Goal: Task Accomplishment & Management: Use online tool/utility

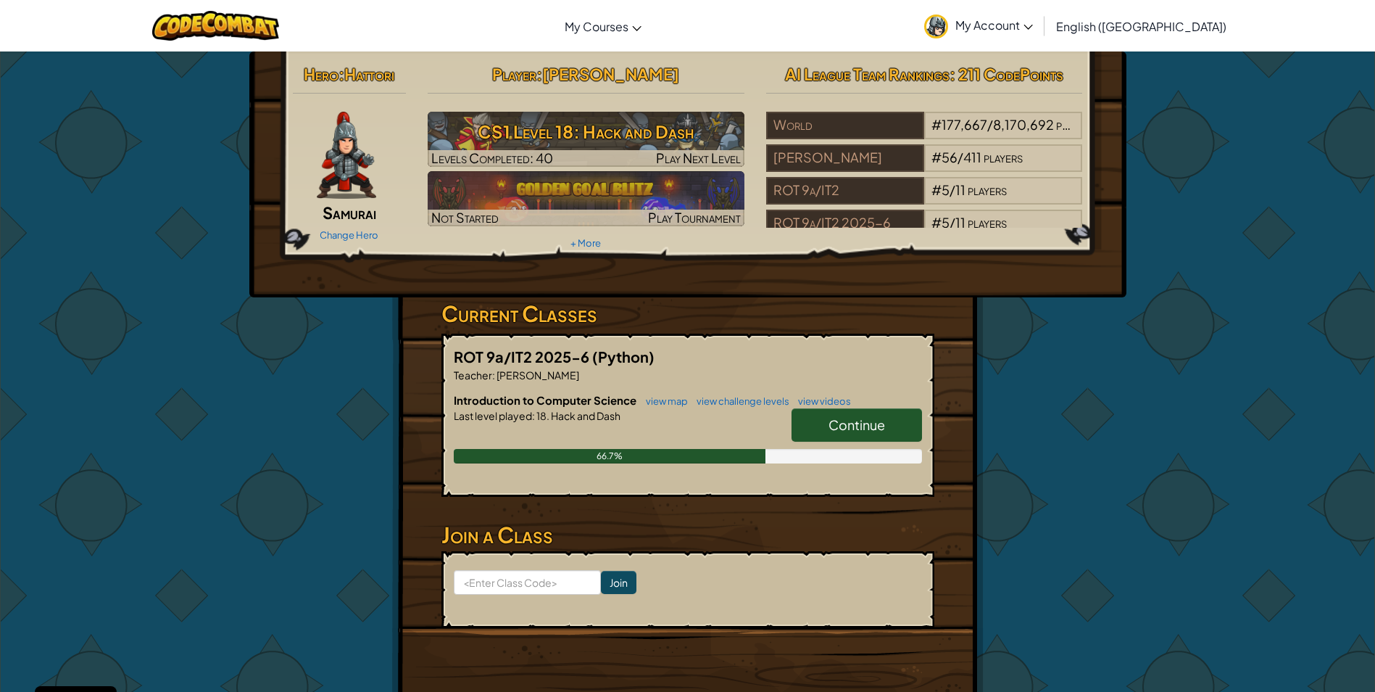
click at [864, 434] on link "Continue" at bounding box center [857, 424] width 131 height 33
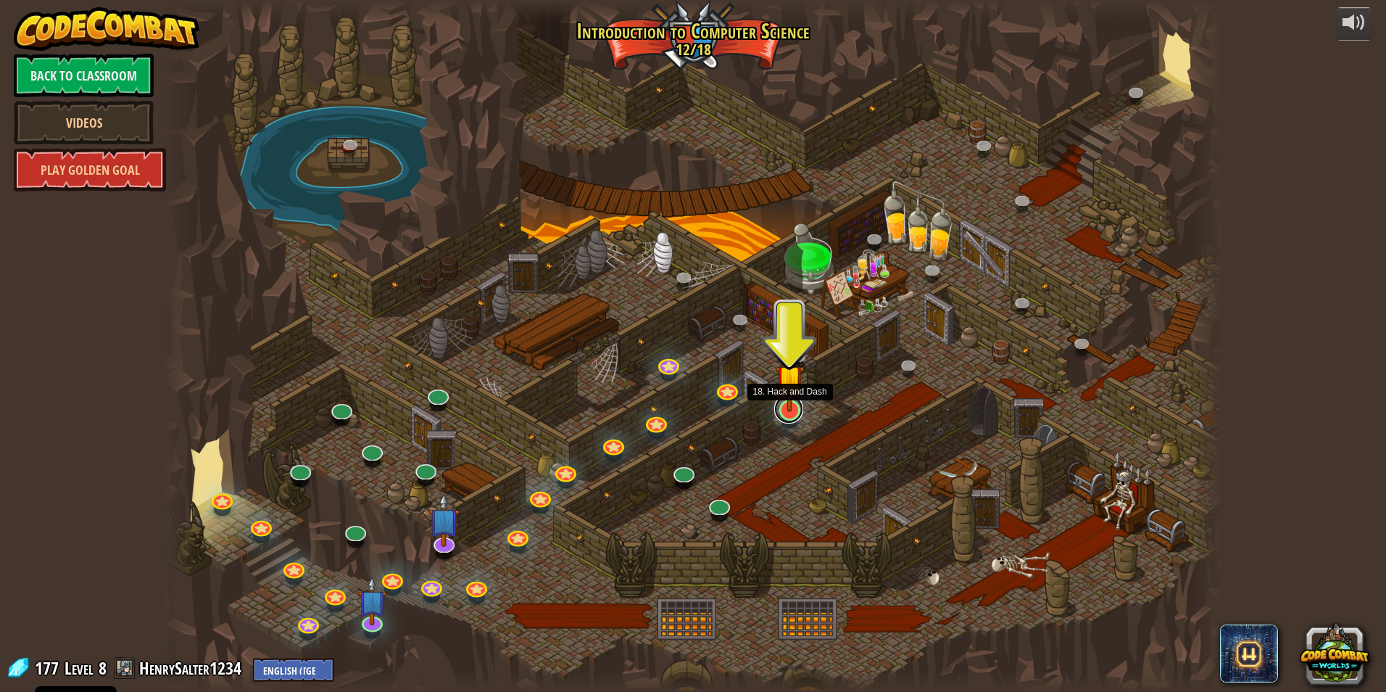
click at [789, 414] on link at bounding box center [788, 408] width 29 height 29
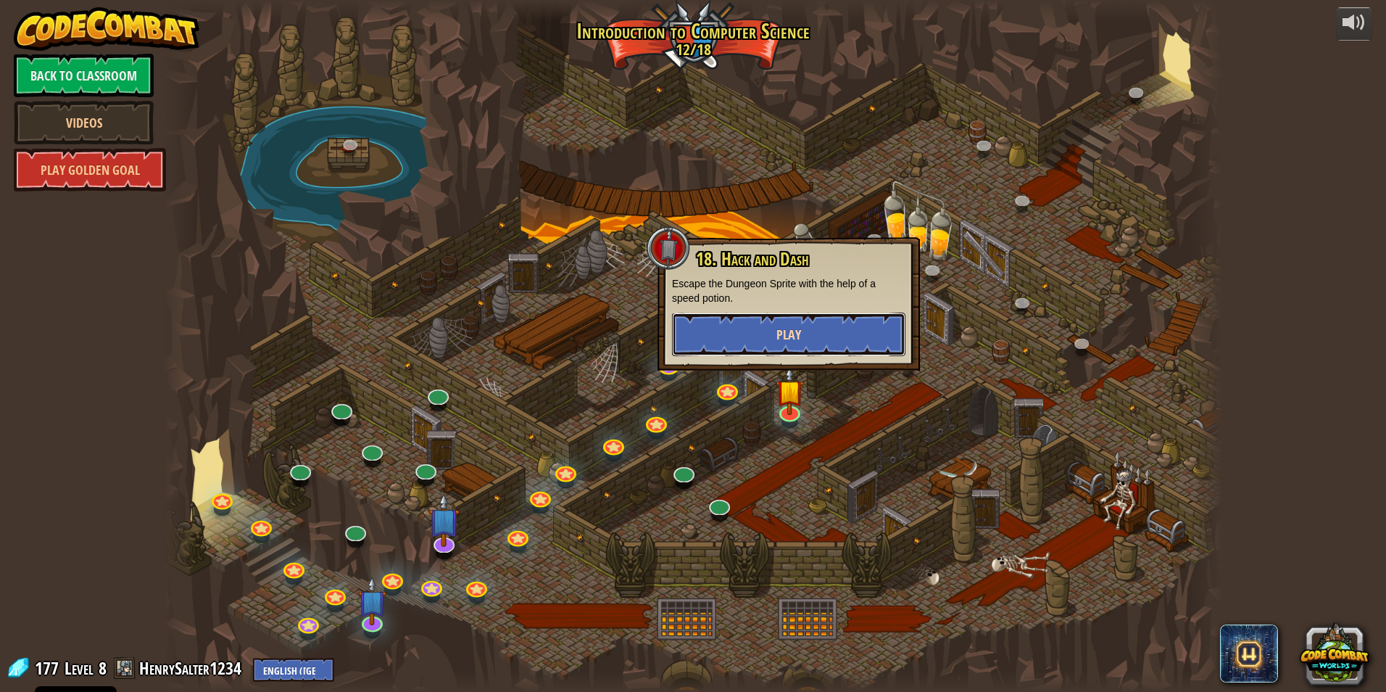
click at [812, 347] on button "Play" at bounding box center [788, 334] width 233 height 44
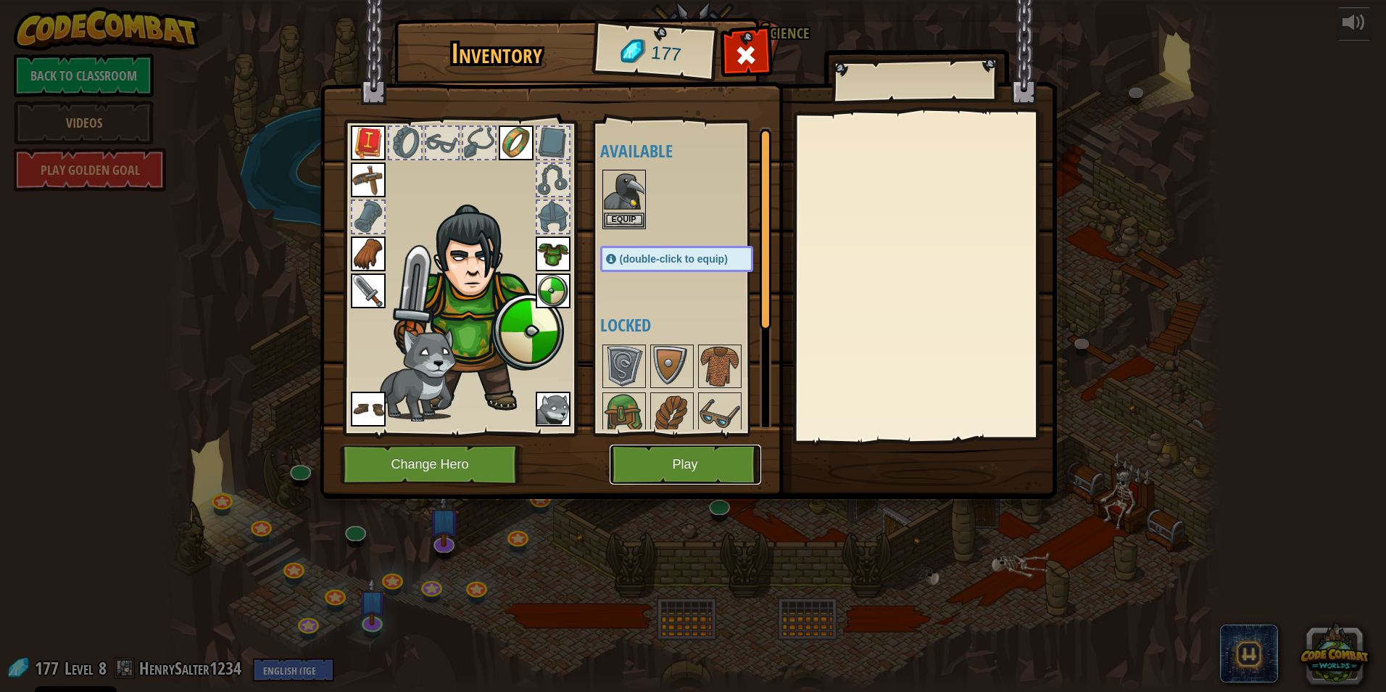
click at [643, 463] on button "Play" at bounding box center [686, 464] width 152 height 40
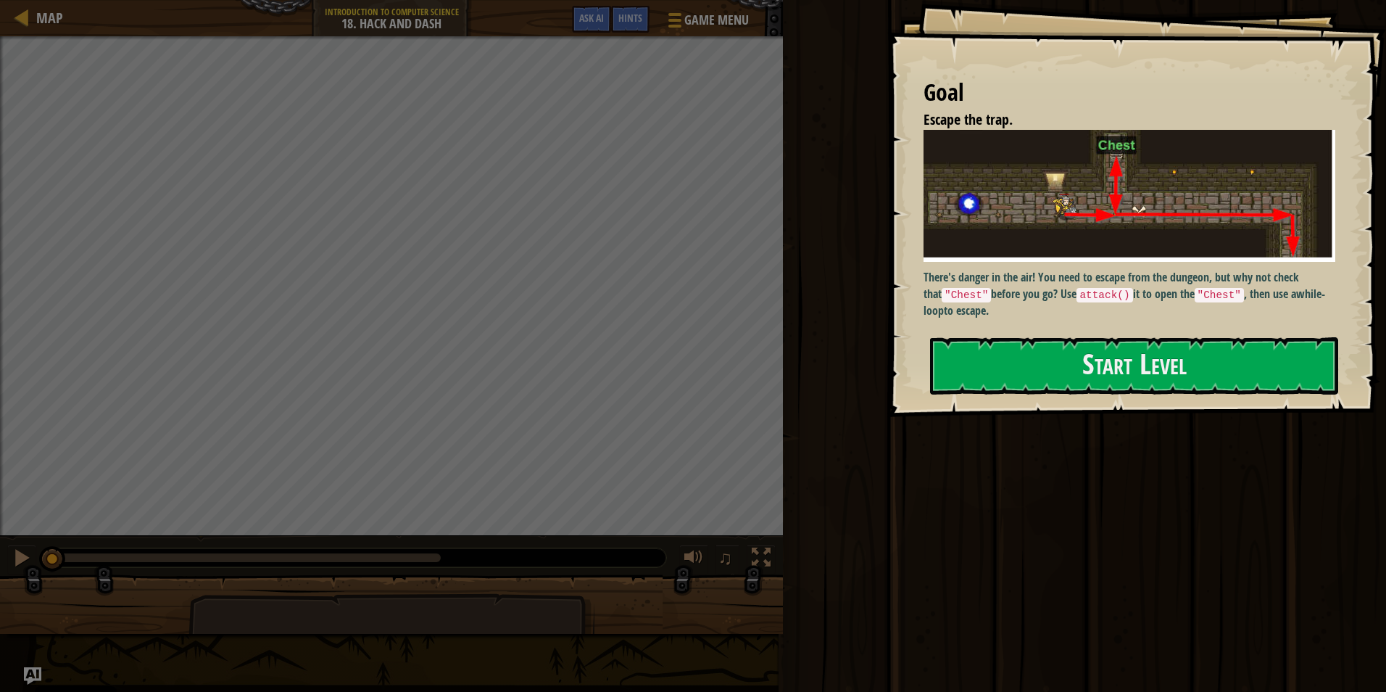
click at [1200, 332] on div "Goal Escape the trap. There's danger in the air! You need to escape from the du…" at bounding box center [1136, 208] width 499 height 417
click at [1169, 362] on button "Start Level" at bounding box center [1134, 365] width 408 height 57
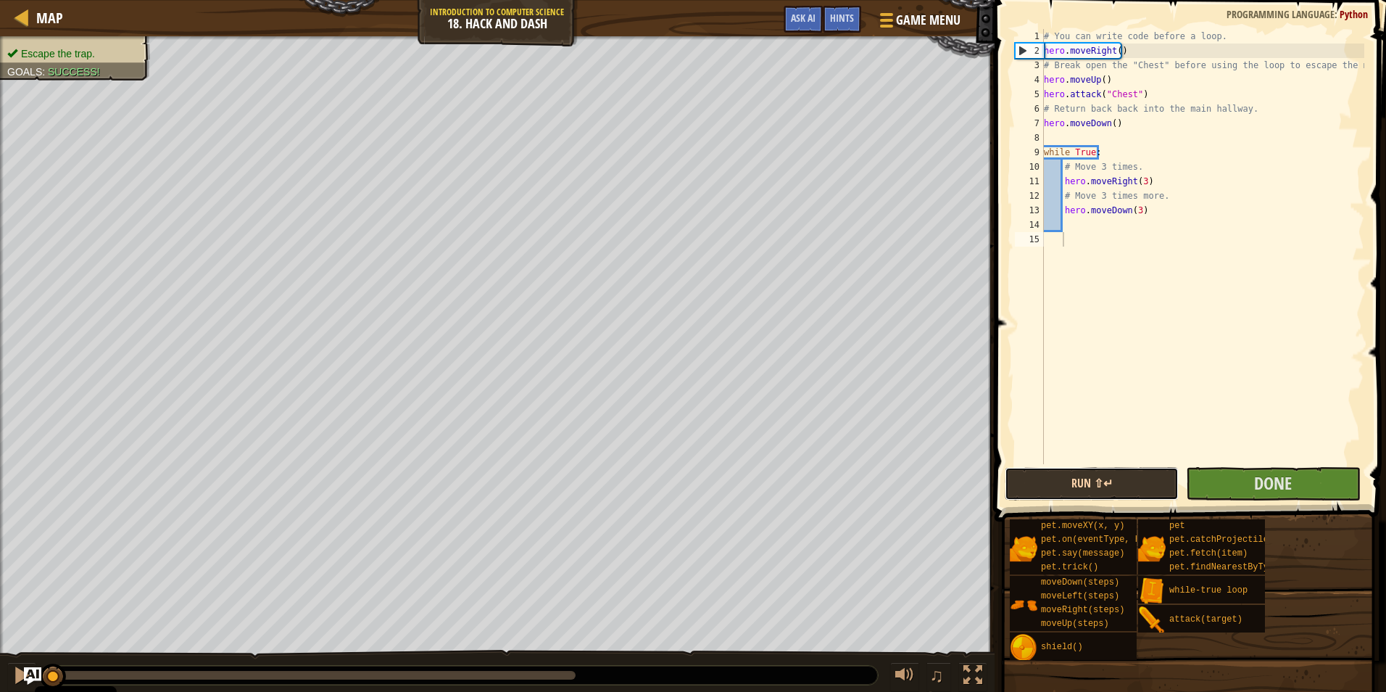
click at [1091, 474] on button "Run ⇧↵" at bounding box center [1092, 483] width 174 height 33
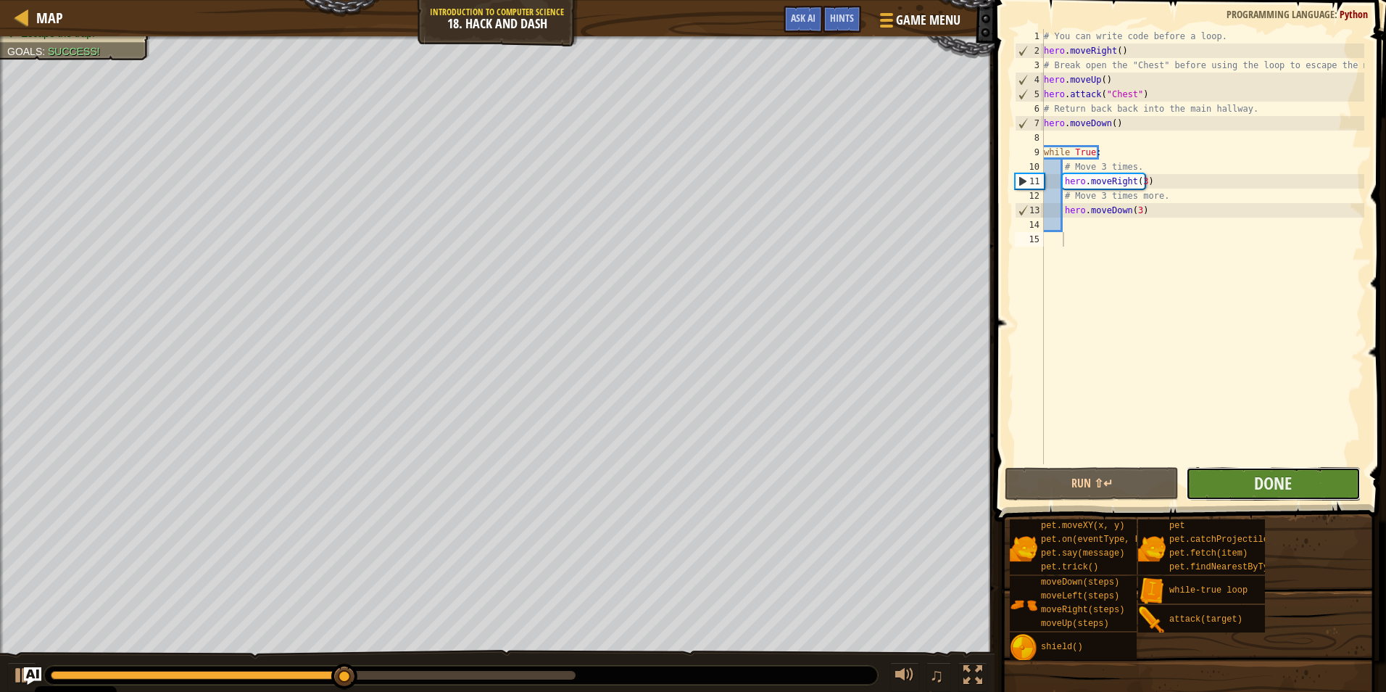
click at [1208, 479] on button "Done" at bounding box center [1273, 483] width 174 height 33
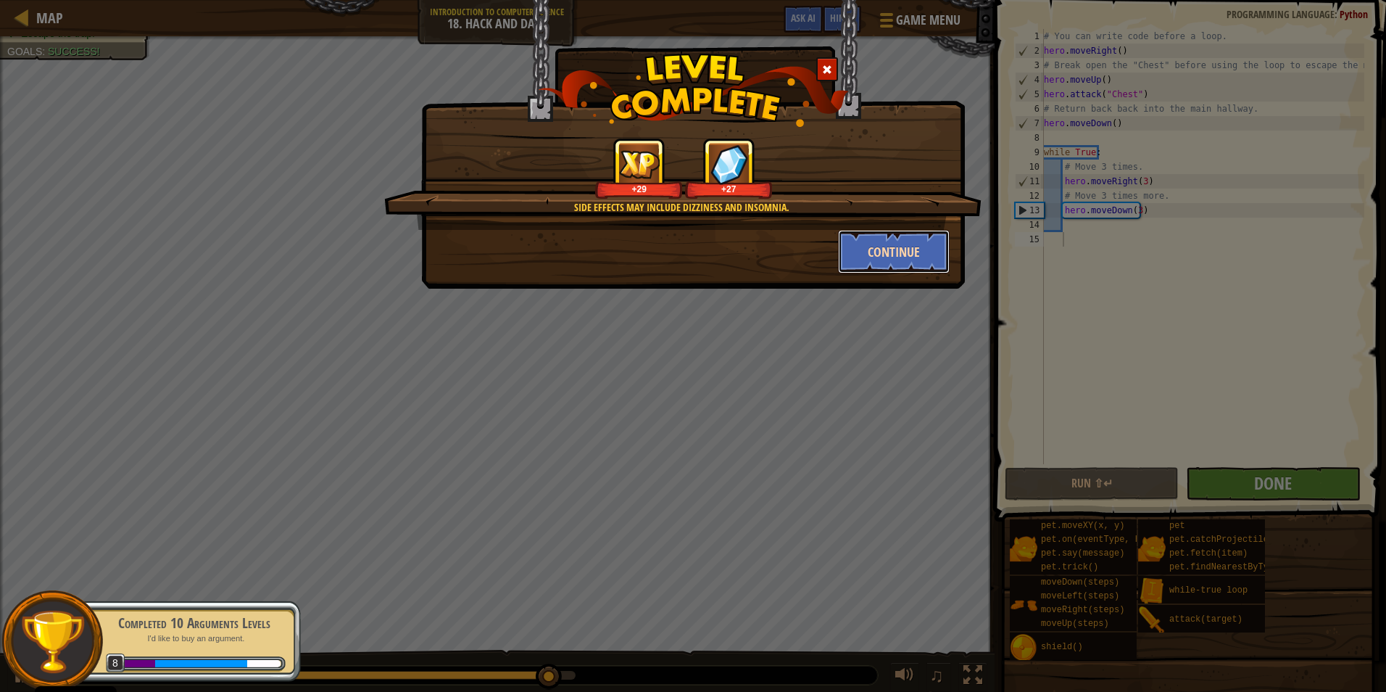
click at [882, 248] on button "Continue" at bounding box center [894, 252] width 112 height 44
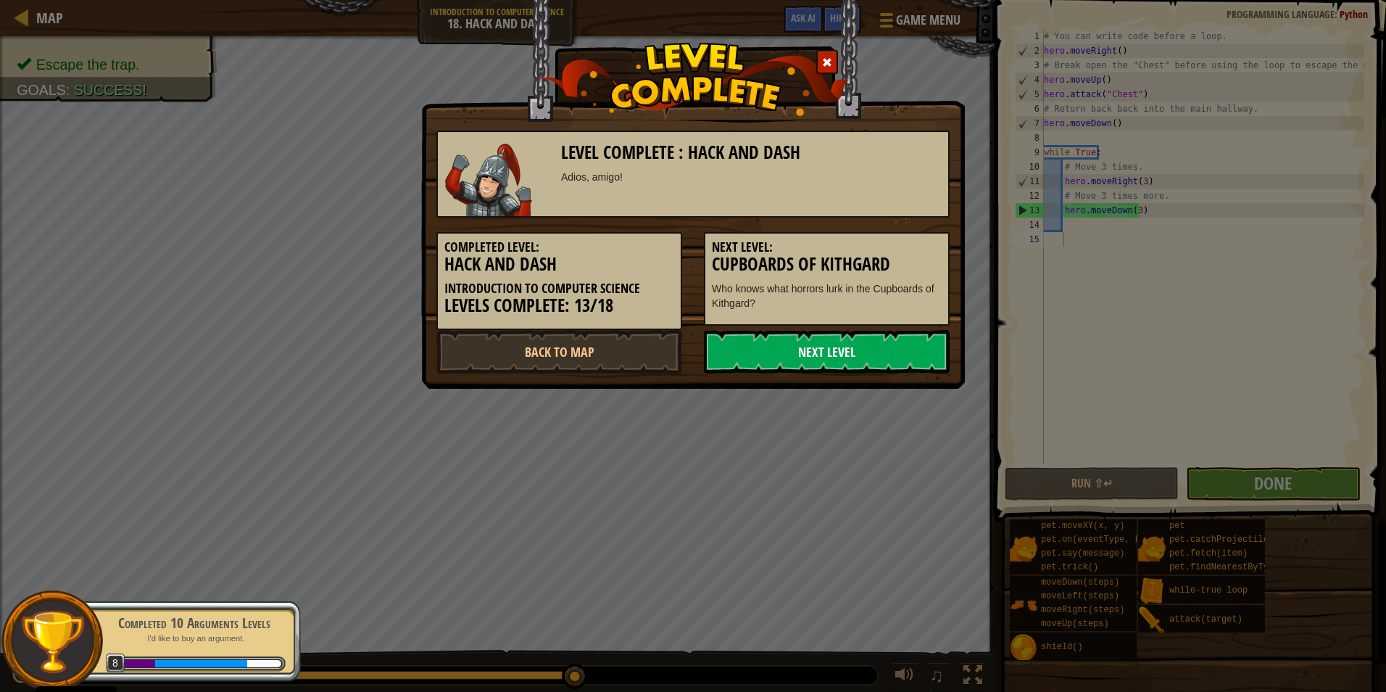
click at [810, 359] on link "Next Level" at bounding box center [827, 352] width 246 height 44
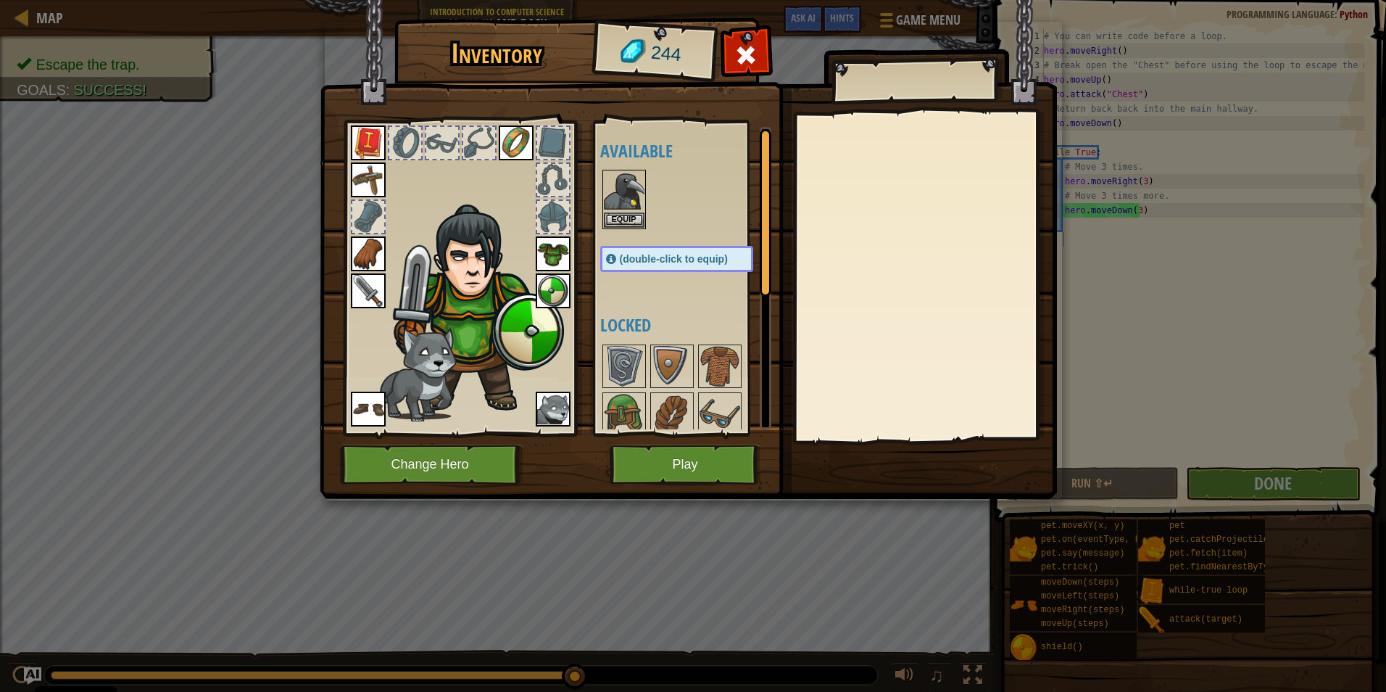
click at [537, 407] on img at bounding box center [553, 409] width 35 height 35
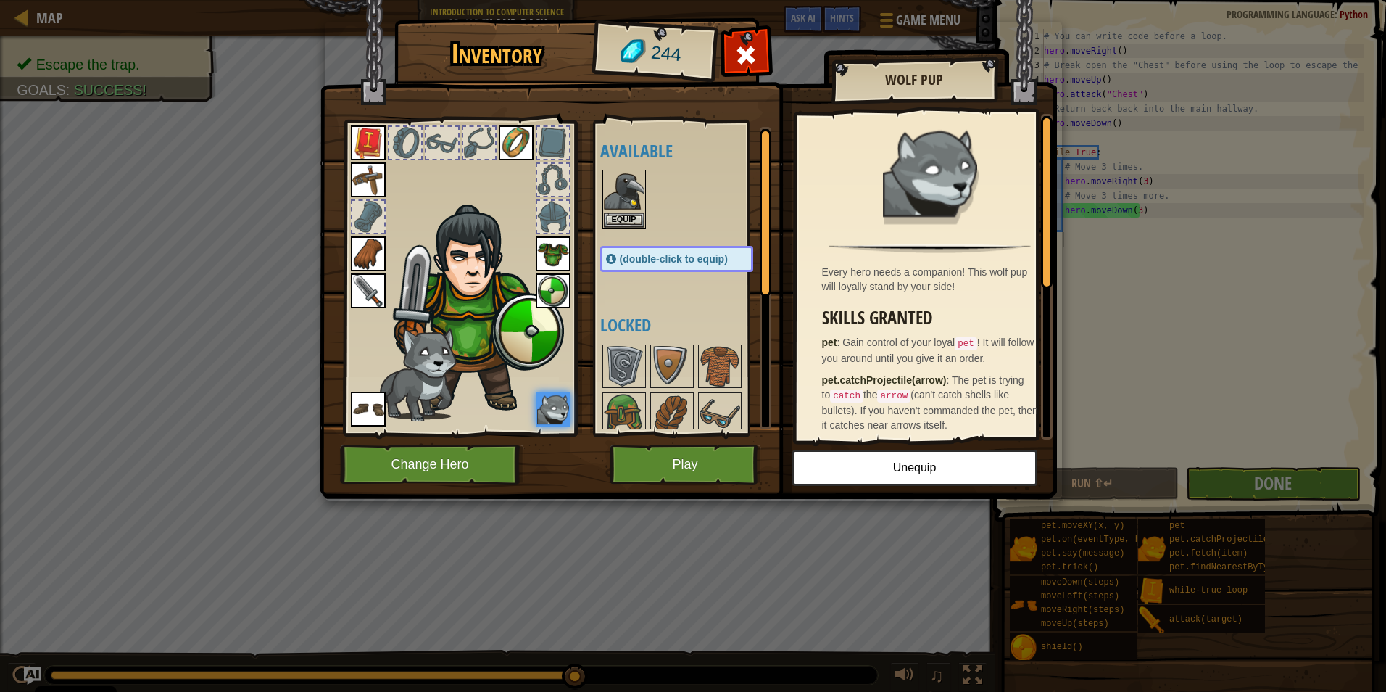
click at [375, 207] on div at bounding box center [368, 217] width 32 height 32
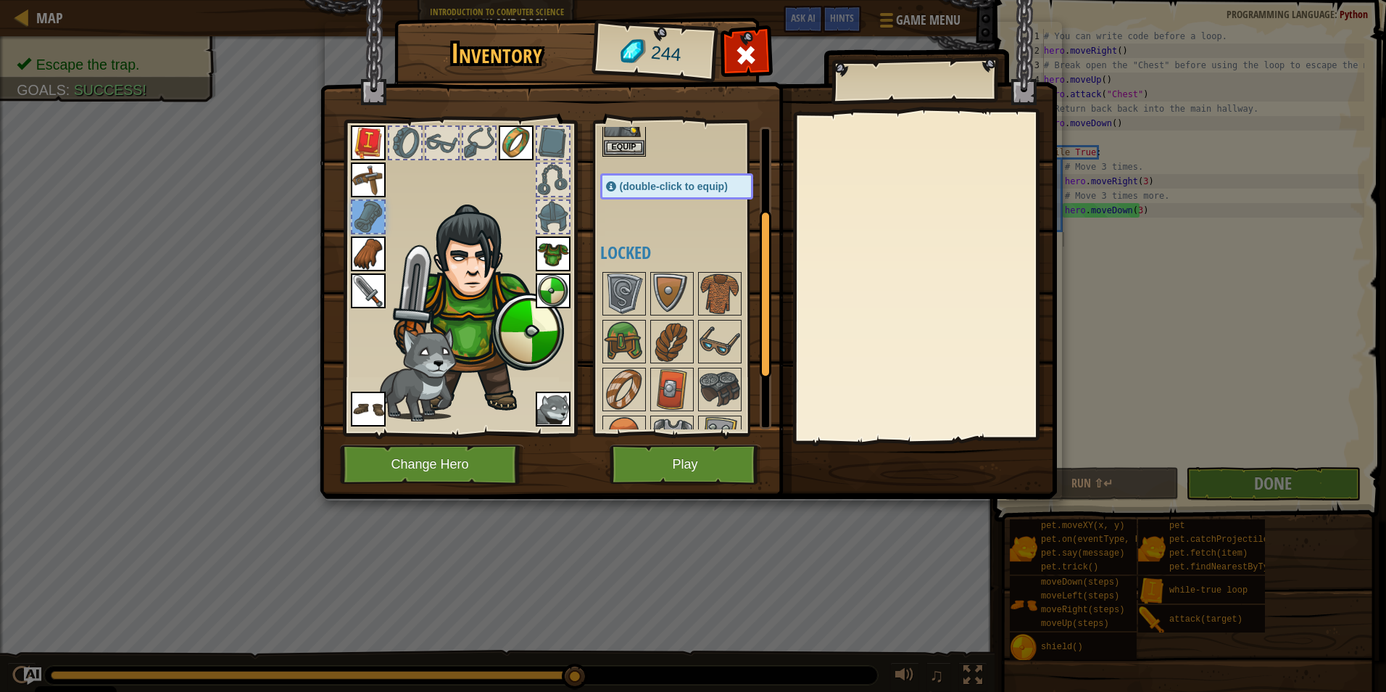
scroll to position [145, 0]
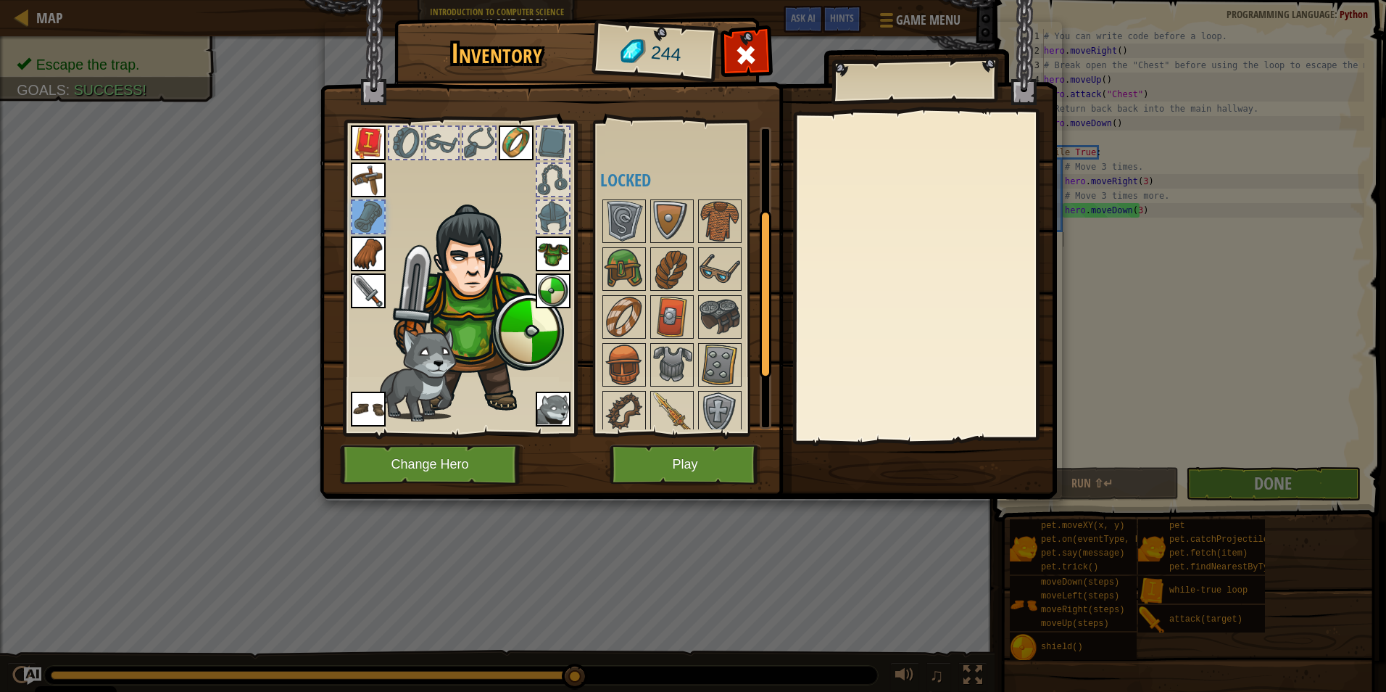
drag, startPoint x: 563, startPoint y: 226, endPoint x: 563, endPoint y: 243, distance: 16.7
click at [563, 228] on div at bounding box center [553, 217] width 32 height 32
click at [613, 337] on div at bounding box center [625, 317] width 44 height 44
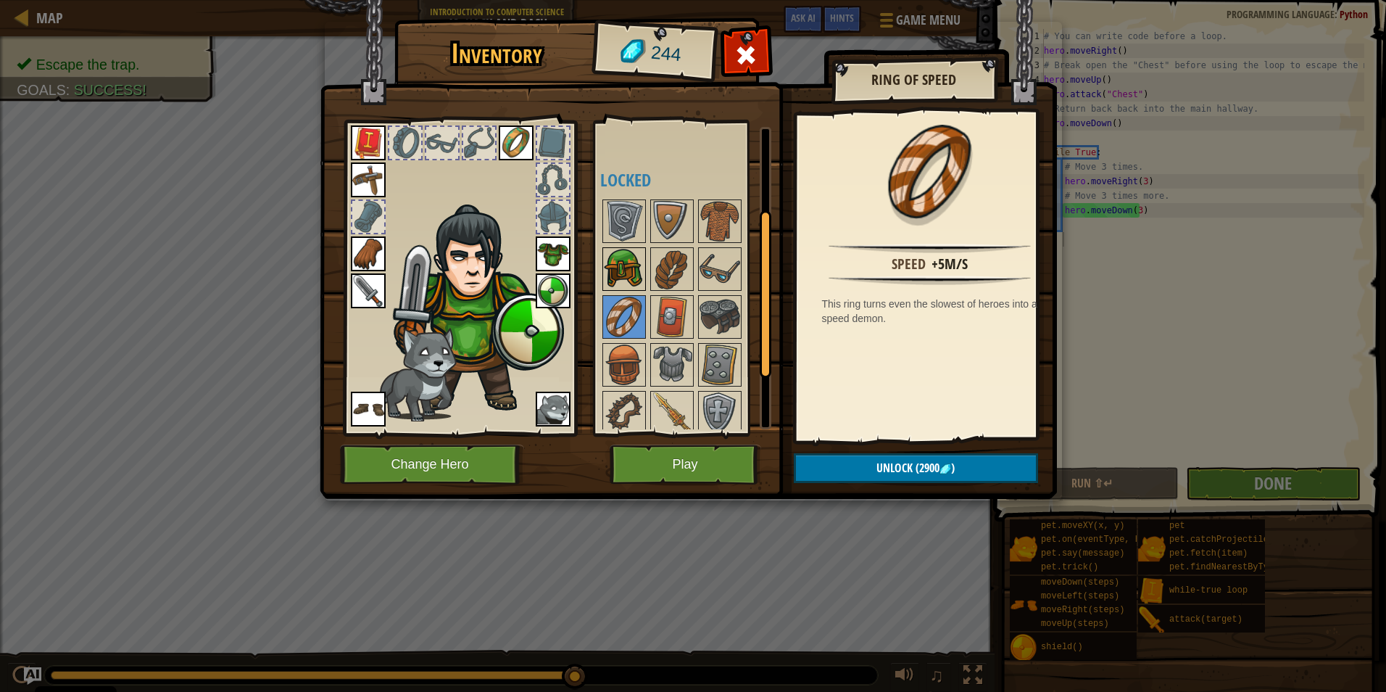
click at [624, 253] on img at bounding box center [624, 269] width 41 height 41
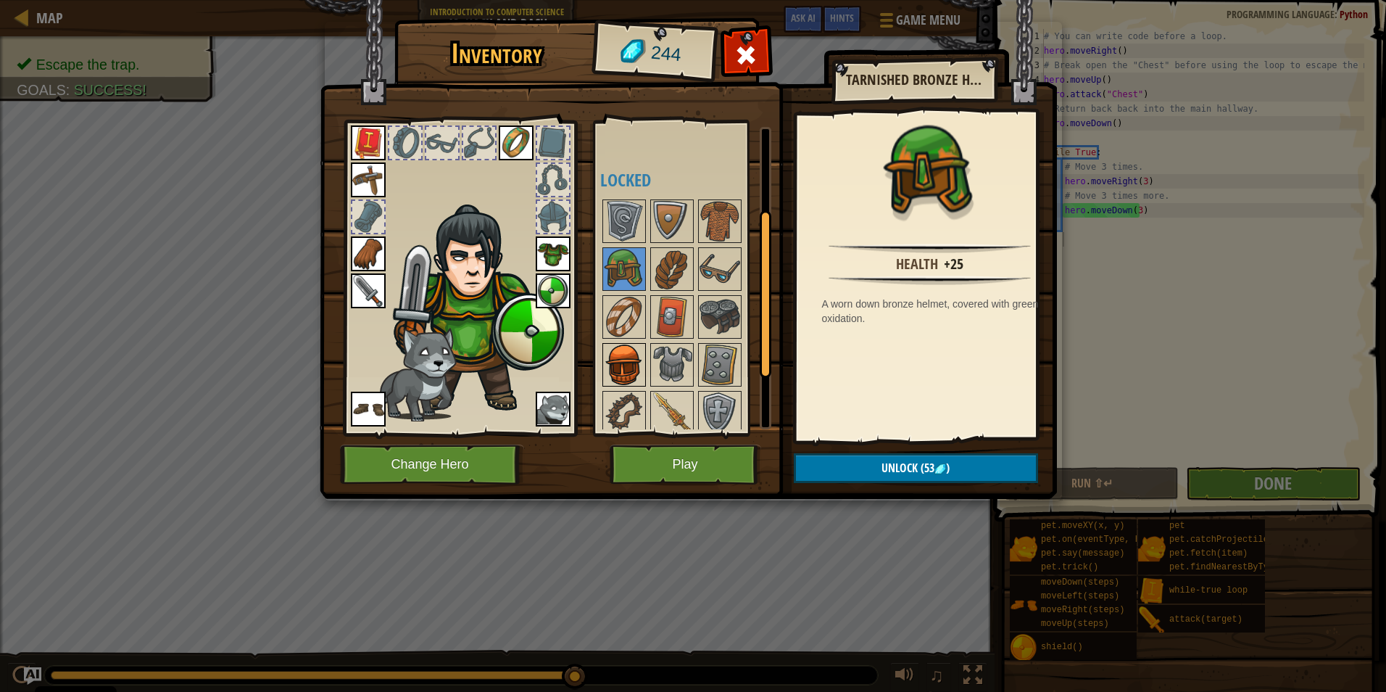
click at [621, 345] on img at bounding box center [624, 364] width 41 height 41
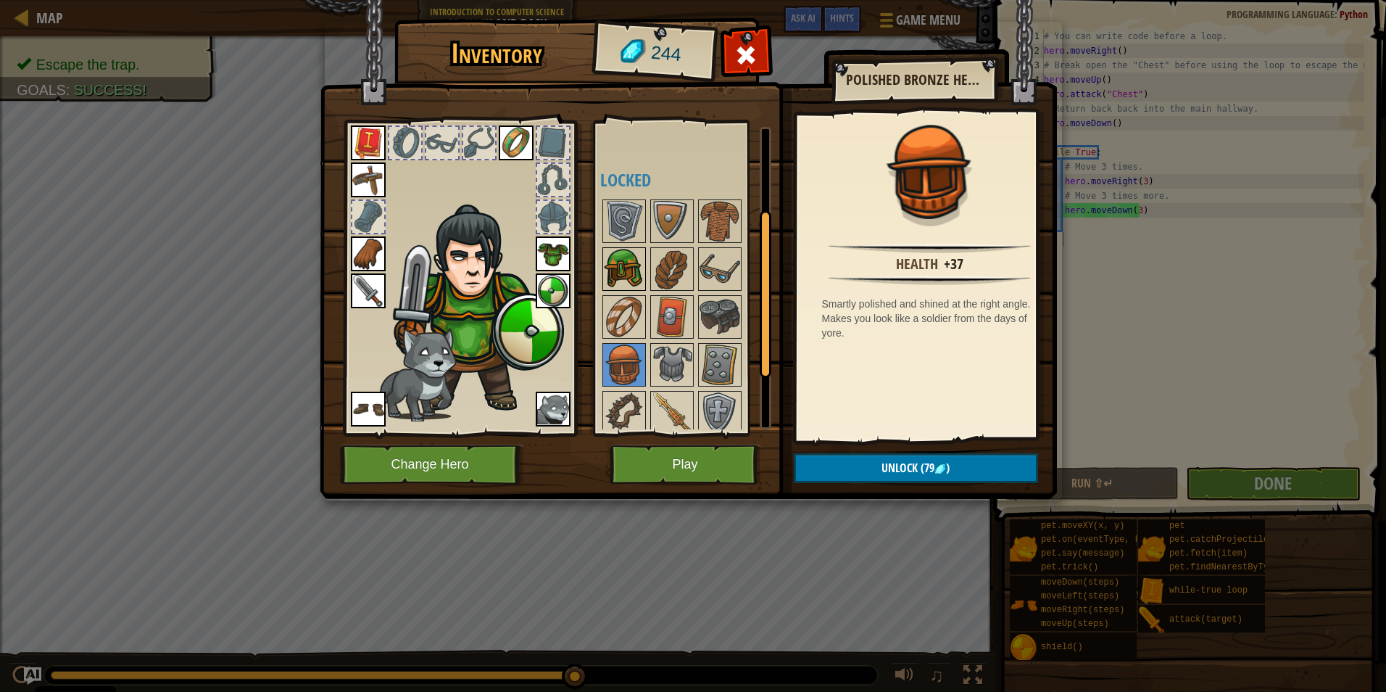
click at [605, 249] on img at bounding box center [624, 269] width 41 height 41
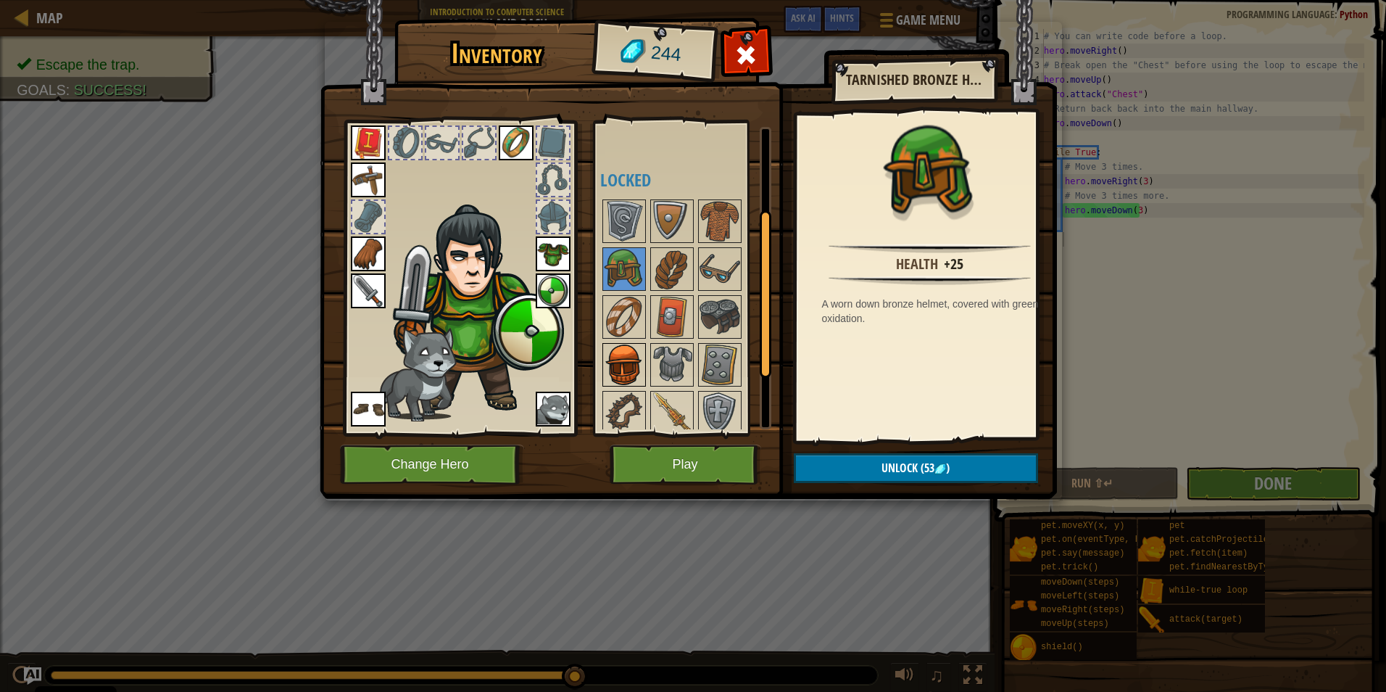
click at [632, 371] on img at bounding box center [624, 364] width 41 height 41
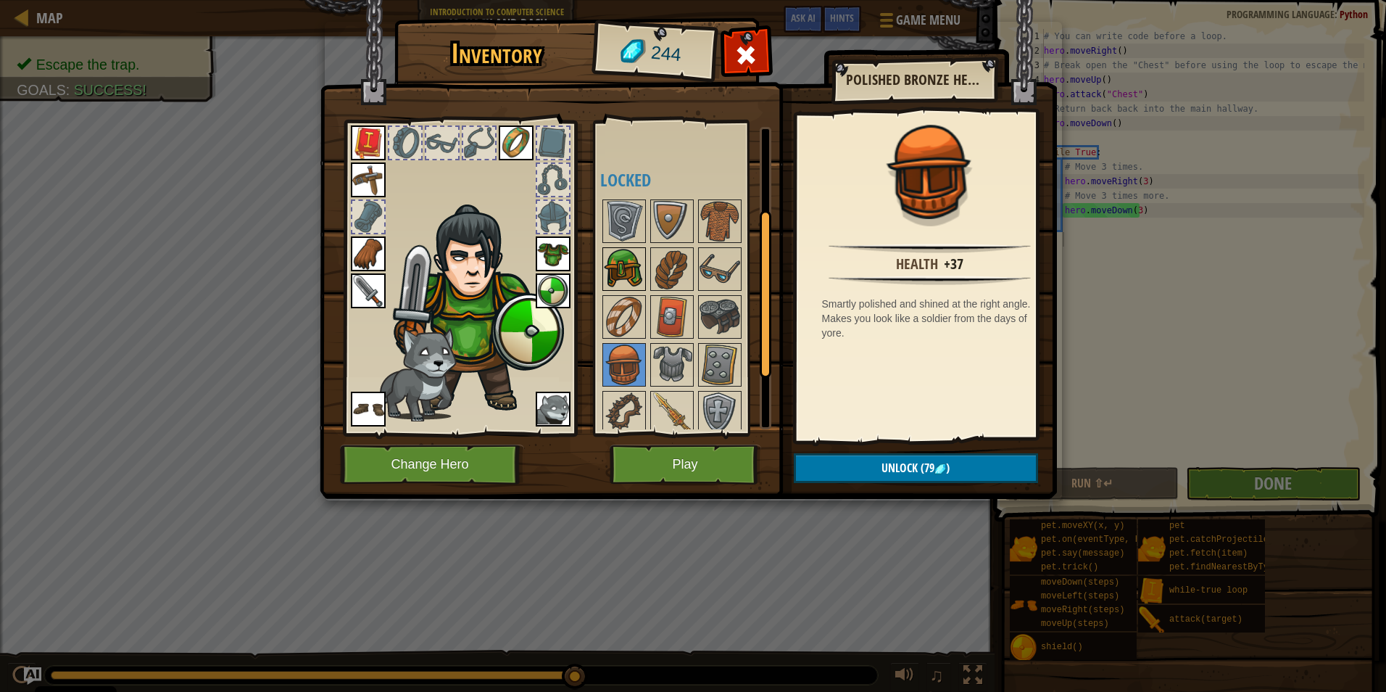
click at [613, 270] on img at bounding box center [624, 269] width 41 height 41
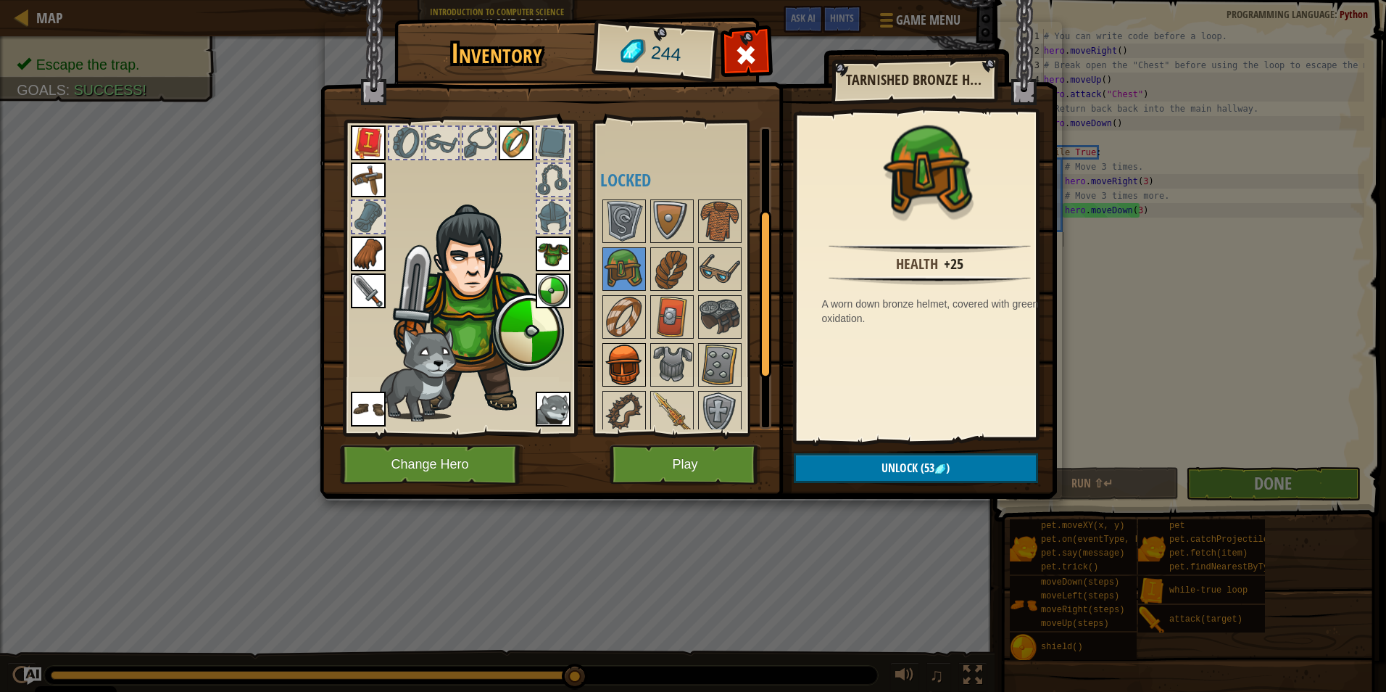
click at [634, 365] on img at bounding box center [624, 364] width 41 height 41
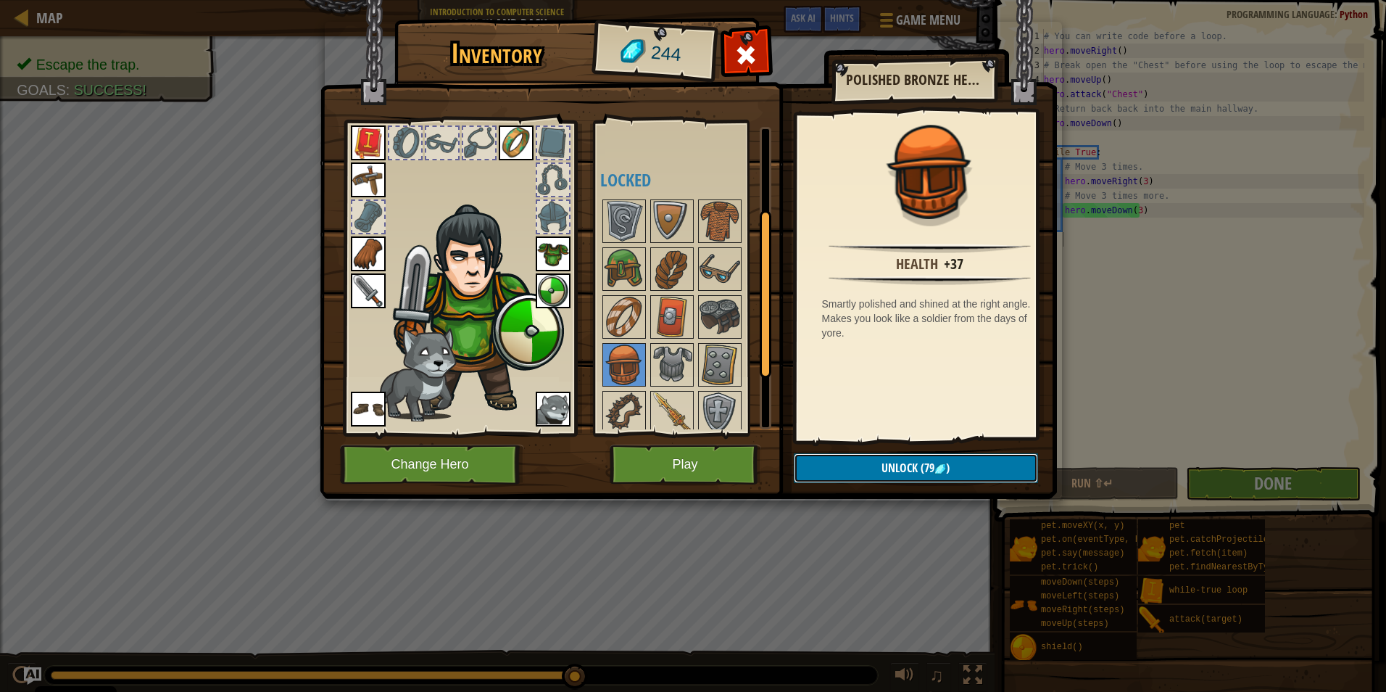
click at [953, 456] on button "Unlock (79 )" at bounding box center [916, 468] width 244 height 30
click at [927, 471] on button "Confirm" at bounding box center [916, 468] width 244 height 30
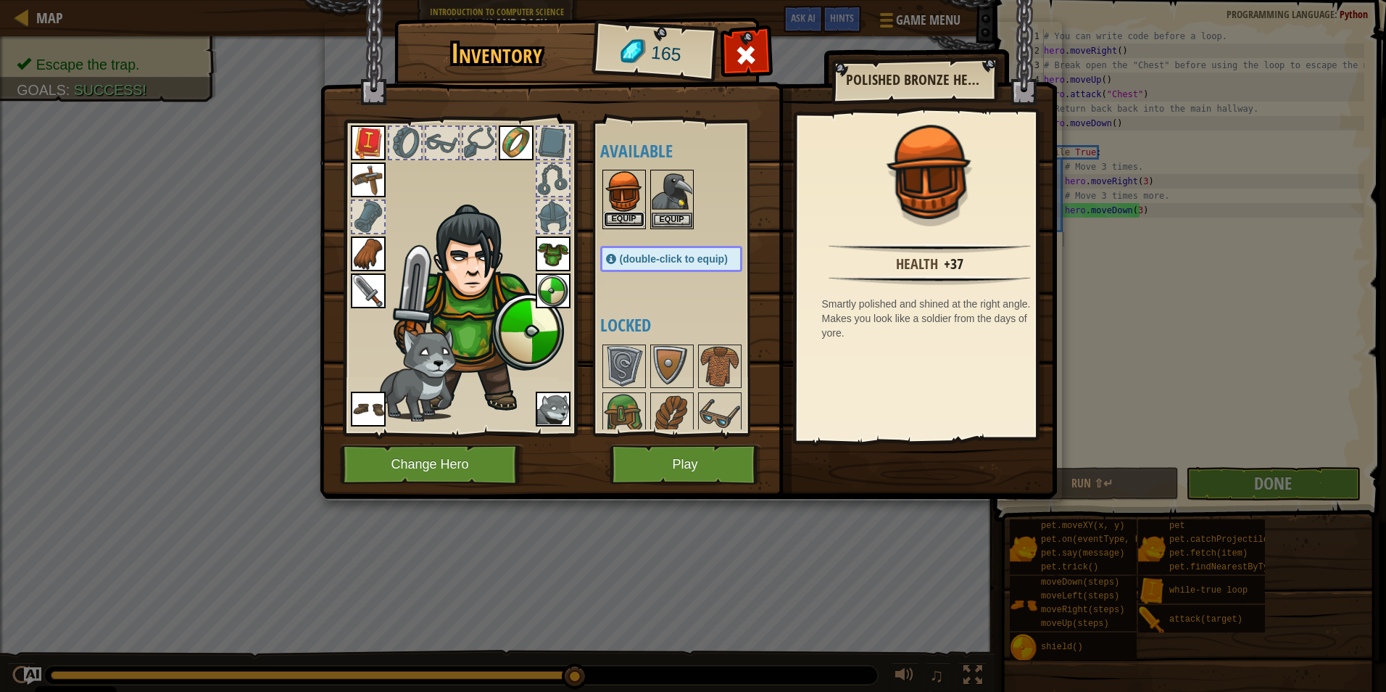
click at [631, 218] on button "Equip" at bounding box center [624, 219] width 41 height 15
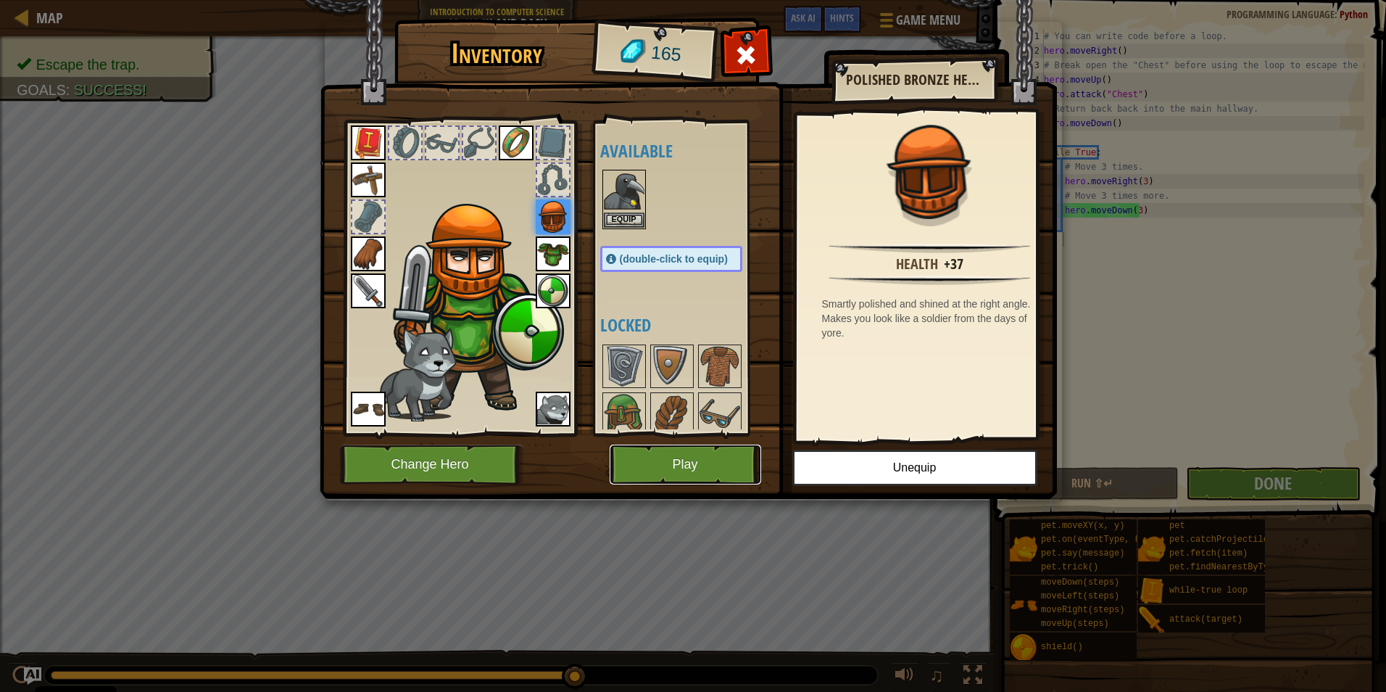
click at [705, 454] on button "Play" at bounding box center [686, 464] width 152 height 40
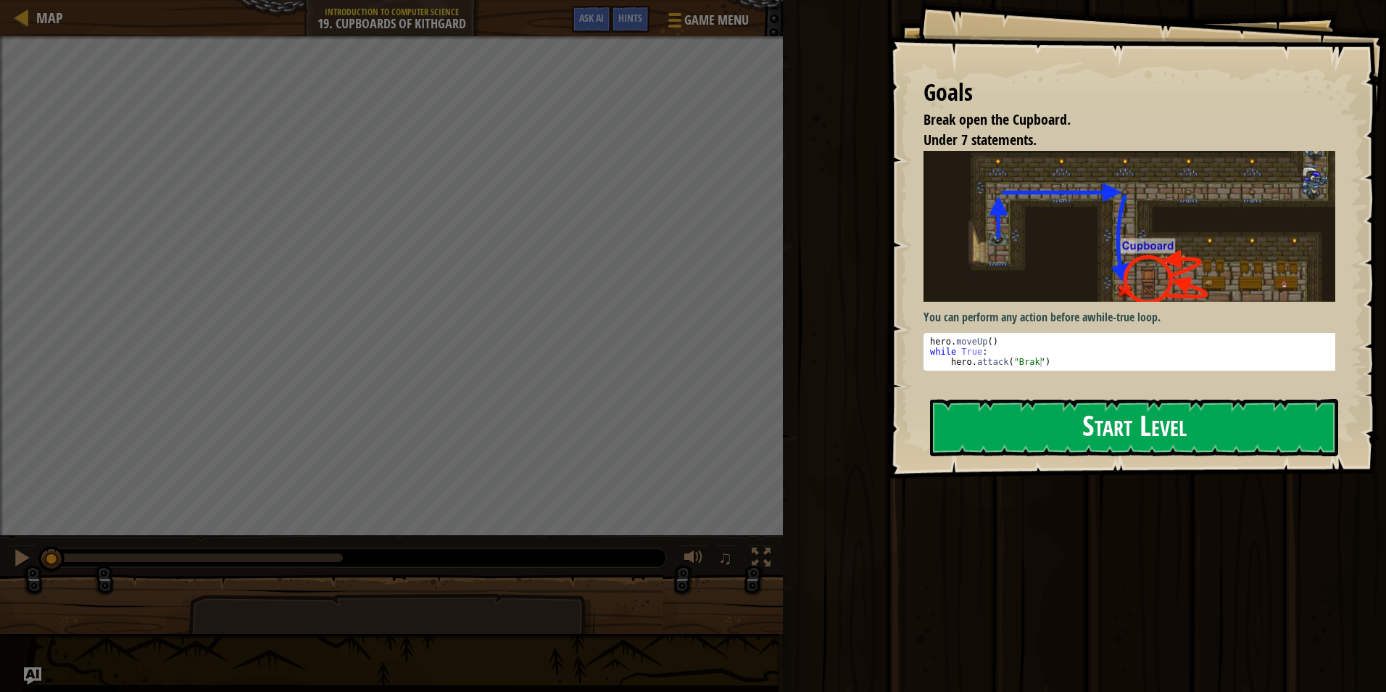
click at [1042, 382] on div "You can perform any action before a while-true loop . 1 2 3 hero . moveUp ( ) w…" at bounding box center [1135, 267] width 423 height 233
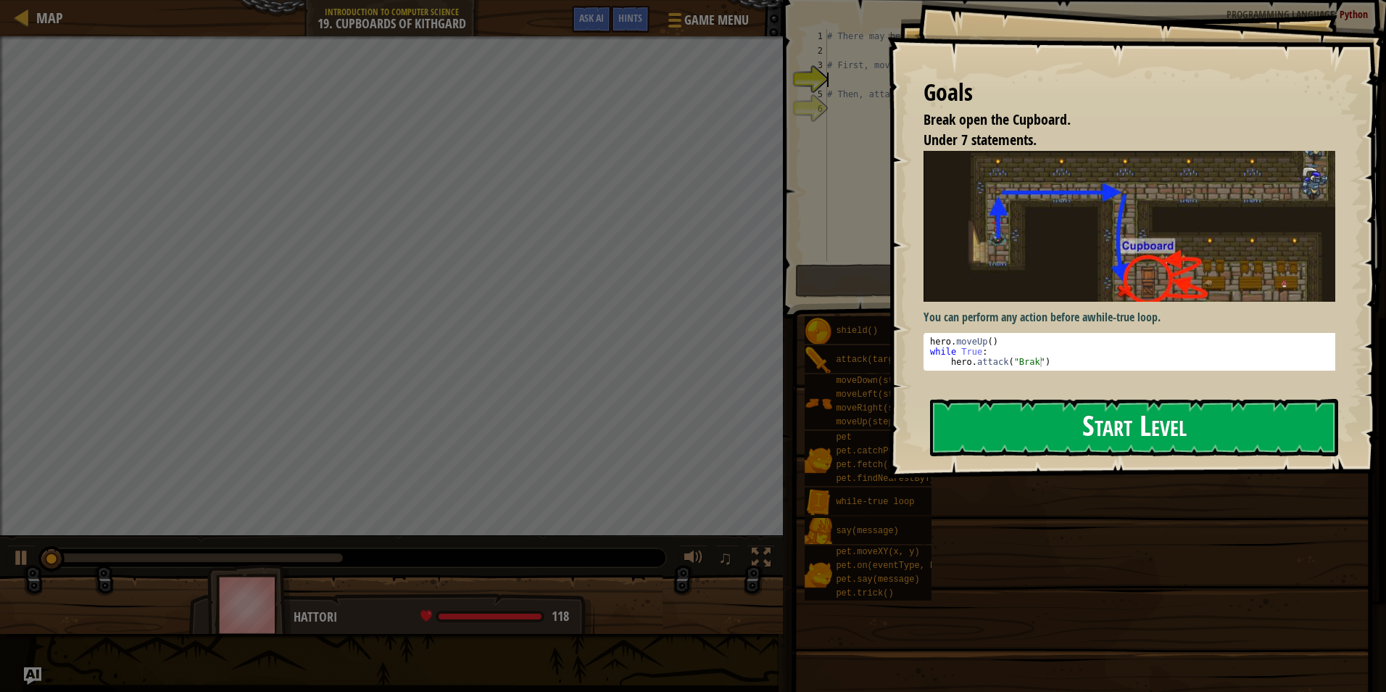
click at [1040, 427] on button "Start Level" at bounding box center [1134, 427] width 408 height 57
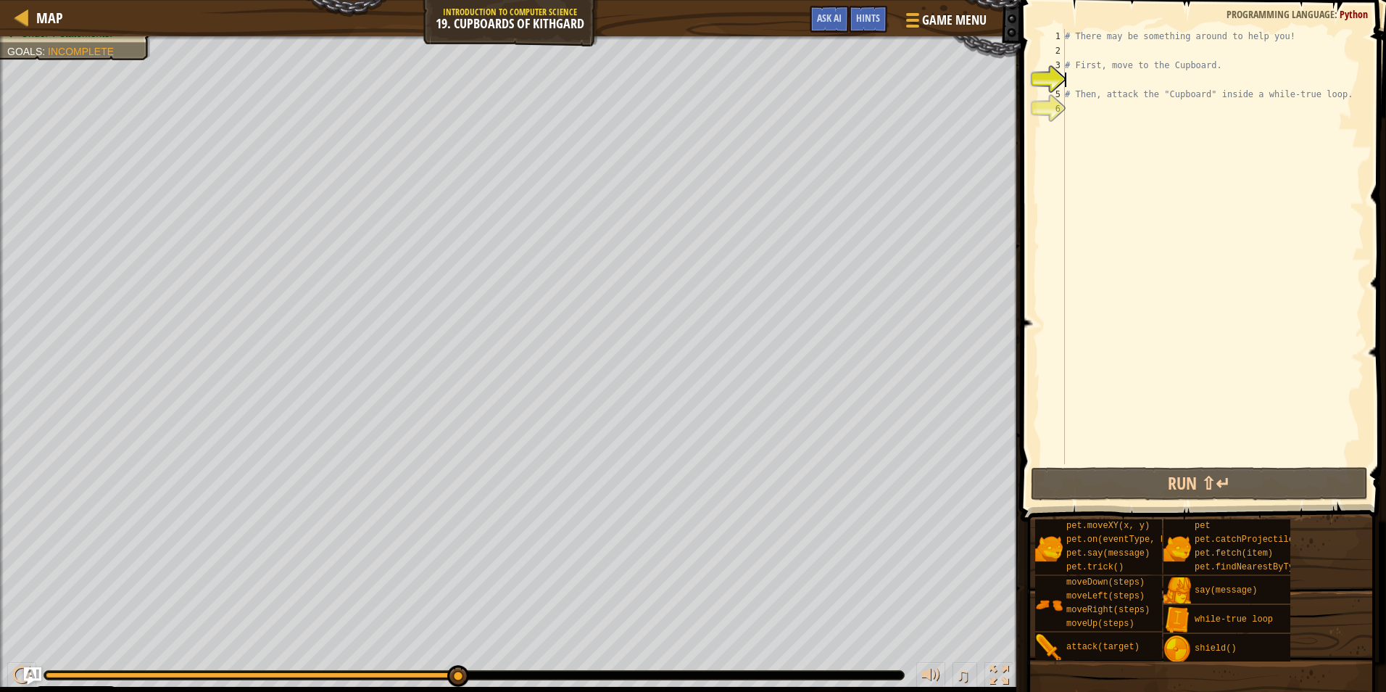
click at [1133, 75] on div "# There may be something around to help you! # First, move to the Cupboard. # T…" at bounding box center [1213, 261] width 302 height 464
type textarea "h"
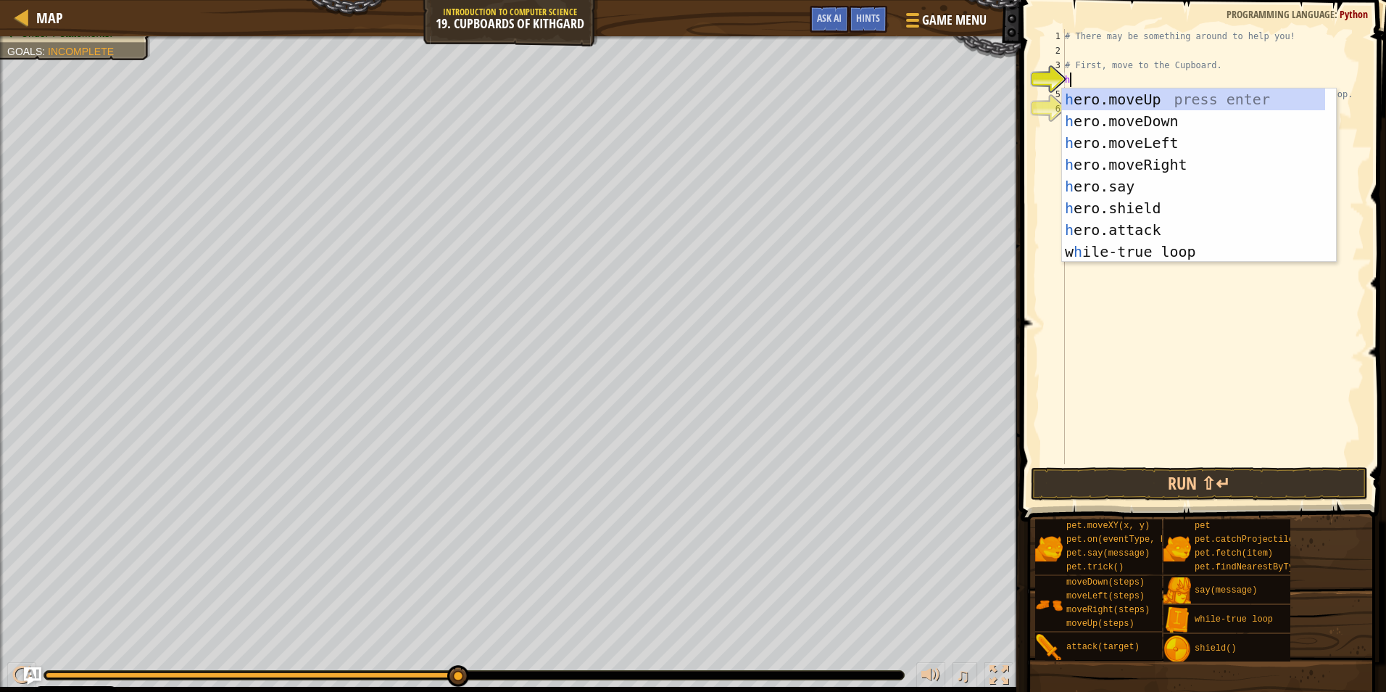
scroll to position [7, 0]
click at [1152, 89] on div "h ero.moveUp press enter h ero.moveDown press enter h ero.moveLeft press enter …" at bounding box center [1193, 197] width 263 height 218
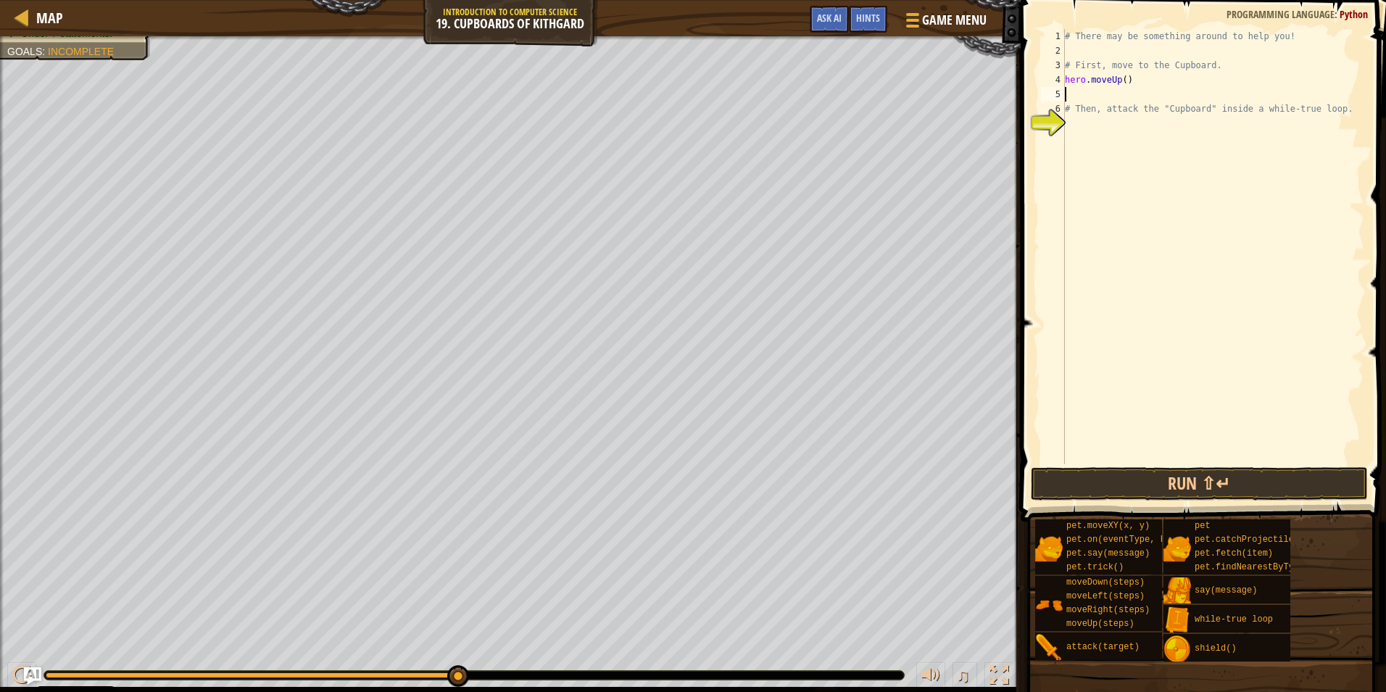
click at [1121, 78] on div "# There may be something around to help you! # First, move to the Cupboard. her…" at bounding box center [1213, 261] width 302 height 464
type textarea "hero.moveUp(1)"
click at [1130, 95] on div "# There may be something around to help you! # First, move to the Cupboard. her…" at bounding box center [1213, 261] width 302 height 464
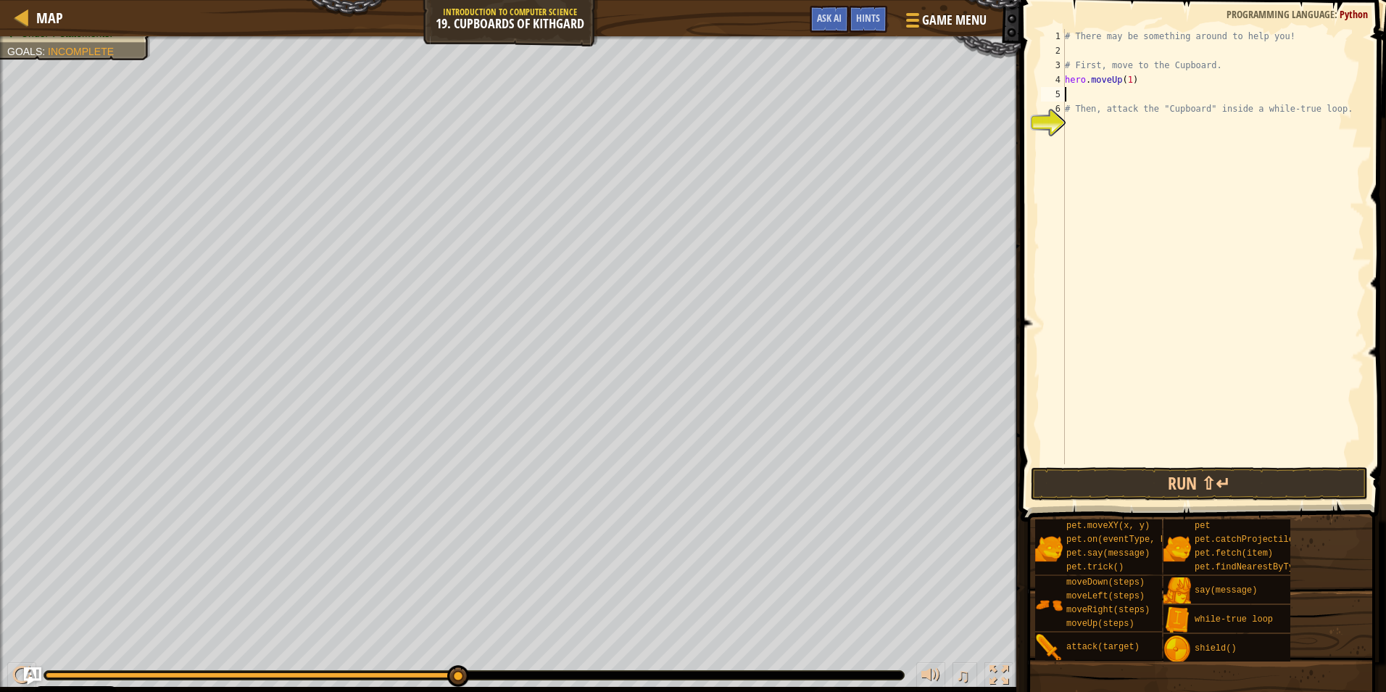
type textarea "h"
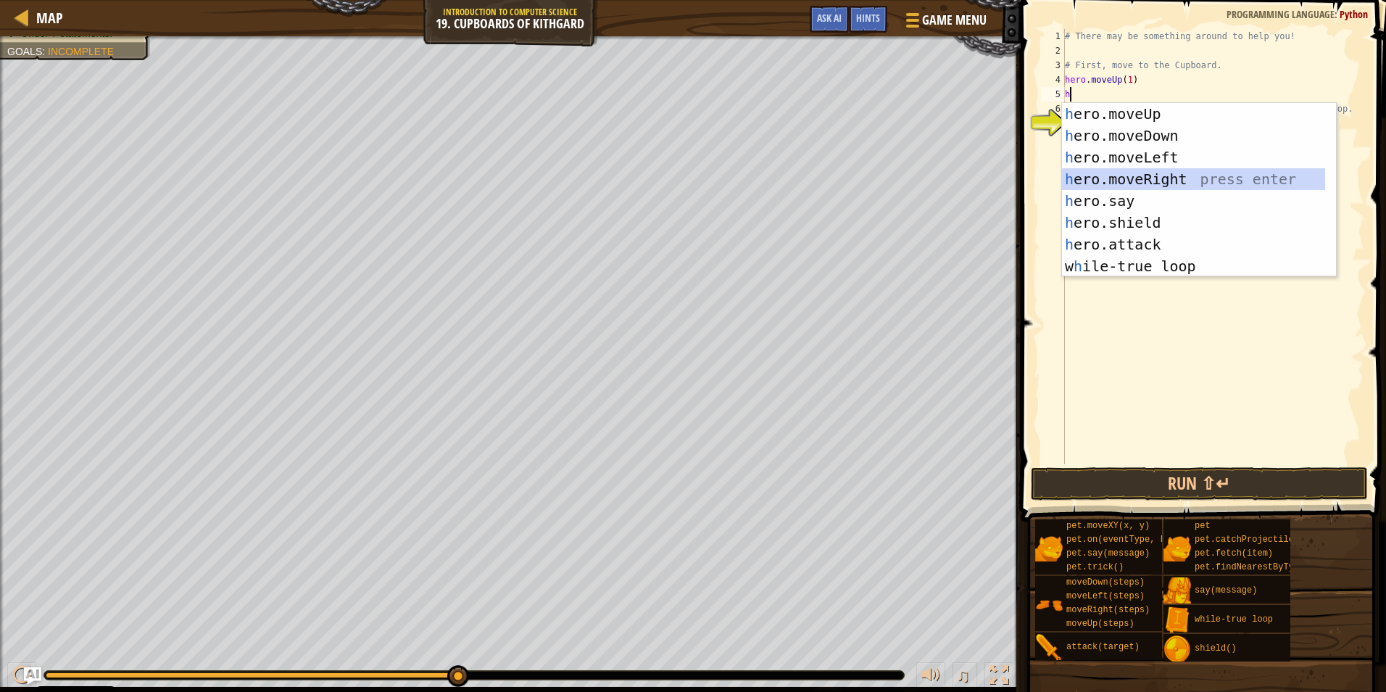
click at [1130, 178] on div "h ero.moveUp press enter h ero.moveDown press enter h ero.moveLeft press enter …" at bounding box center [1193, 212] width 263 height 218
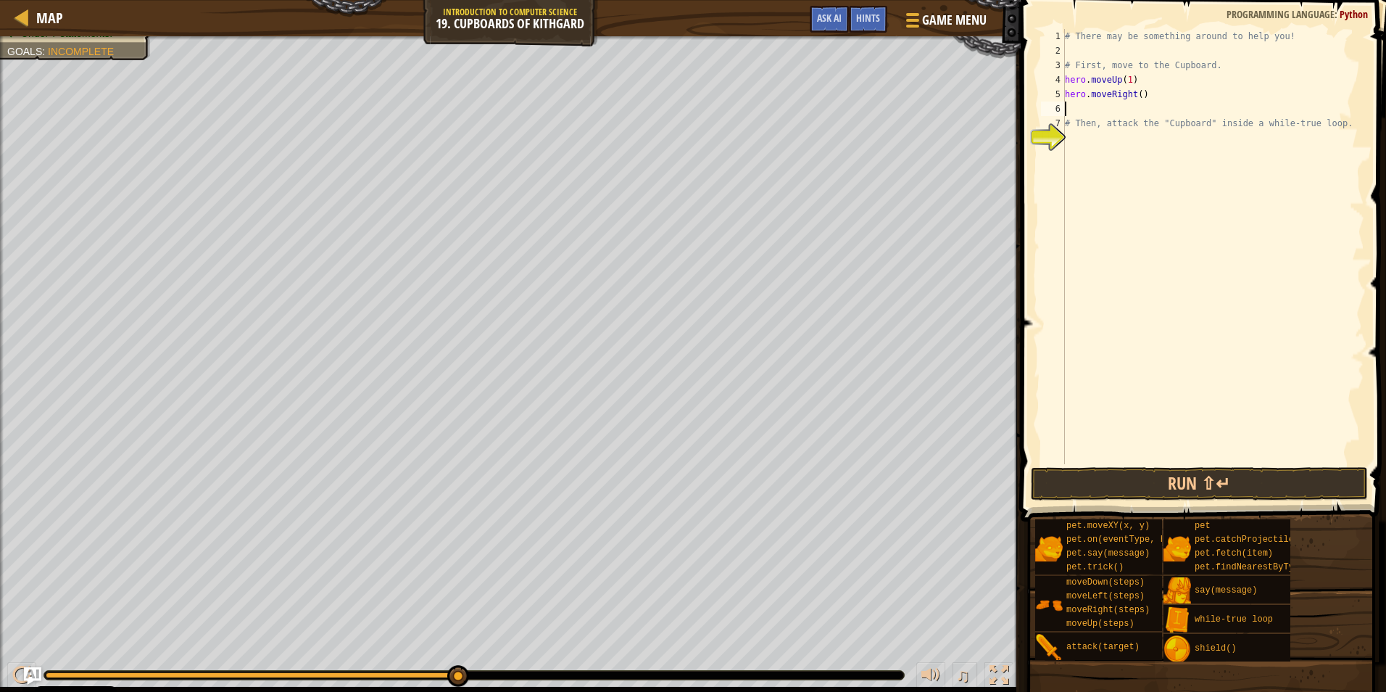
click at [1135, 94] on div "# There may be something around to help you! # First, move to the Cupboard. her…" at bounding box center [1213, 261] width 302 height 464
type textarea "hero.moveRight(2)"
click at [1121, 104] on div "# There may be something around to help you! # First, move to the Cupboard. her…" at bounding box center [1213, 261] width 302 height 464
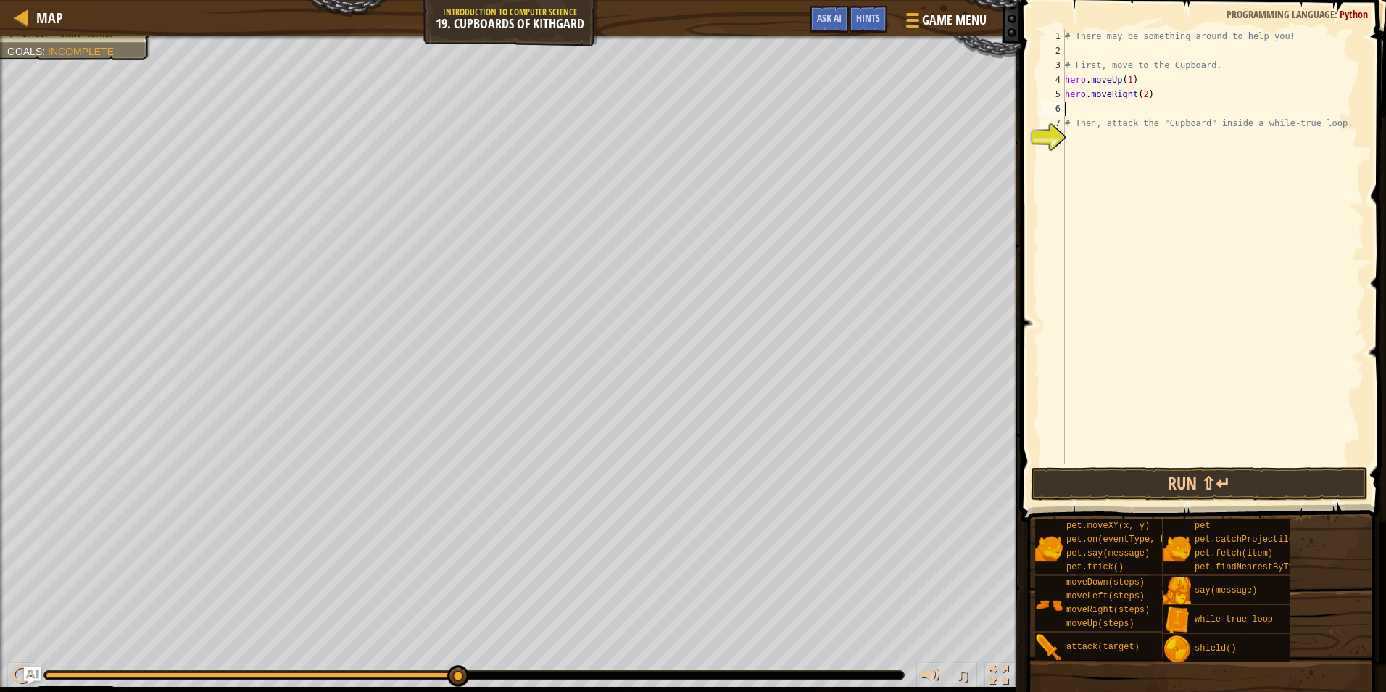
type textarea "h"
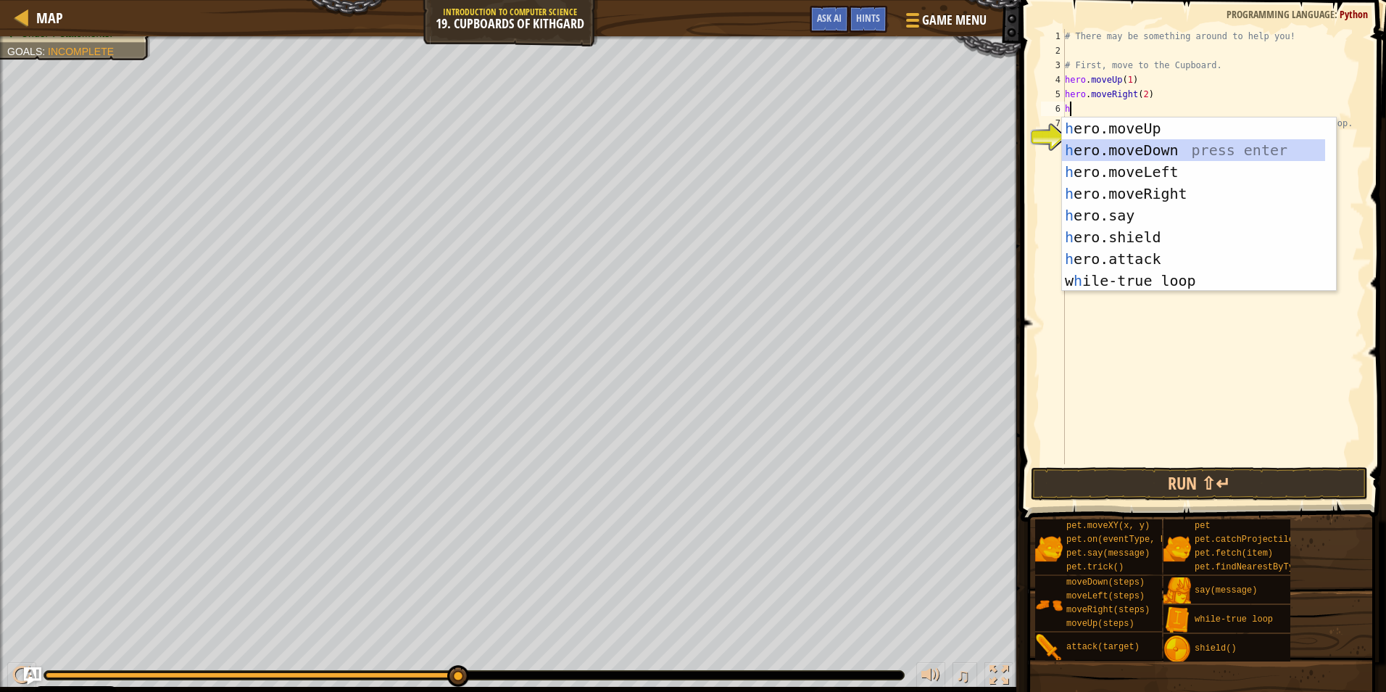
click at [1138, 149] on div "h ero.moveUp press enter h ero.moveDown press enter h ero.moveLeft press enter …" at bounding box center [1193, 226] width 263 height 218
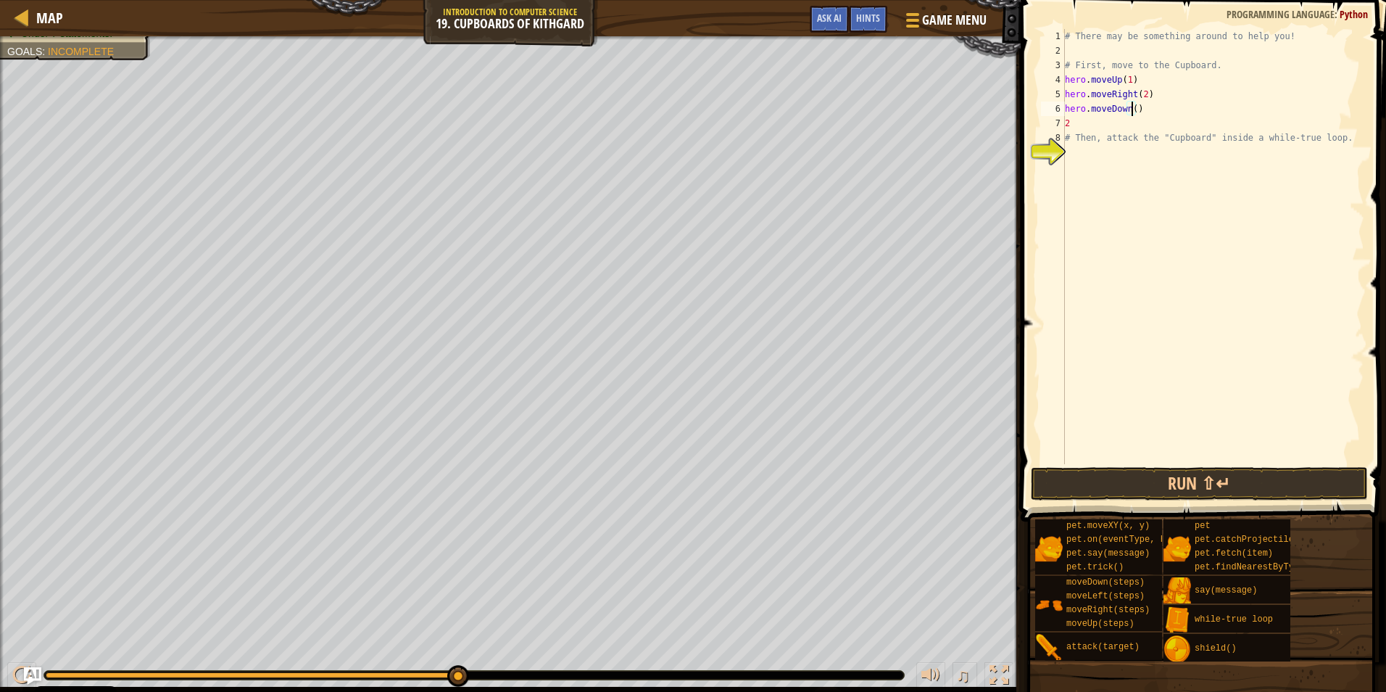
click at [1133, 111] on div "# There may be something around to help you! # First, move to the Cupboard. her…" at bounding box center [1213, 261] width 302 height 464
click at [1096, 128] on div "# There may be something around to help you! # First, move to the Cupboard. her…" at bounding box center [1213, 261] width 302 height 464
type textarea "2"
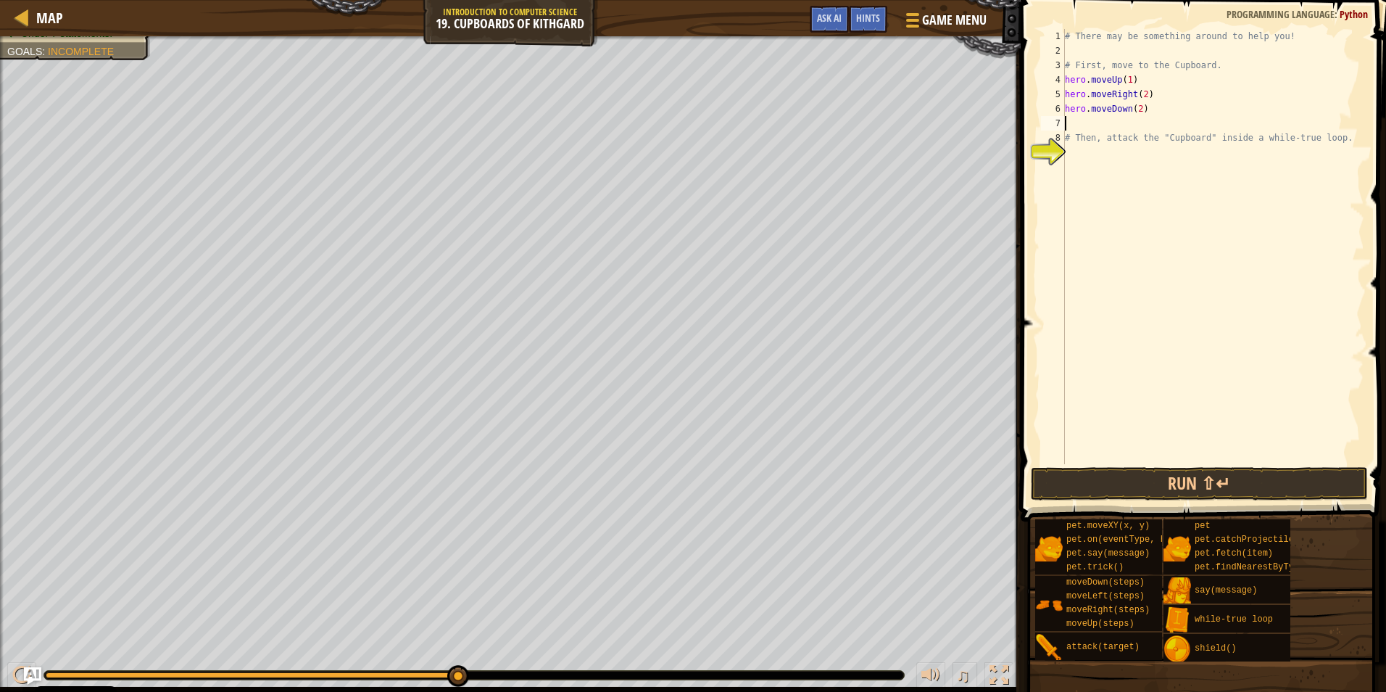
click at [1096, 183] on div "# There may be something around to help you! # First, move to the Cupboard. her…" at bounding box center [1213, 261] width 302 height 464
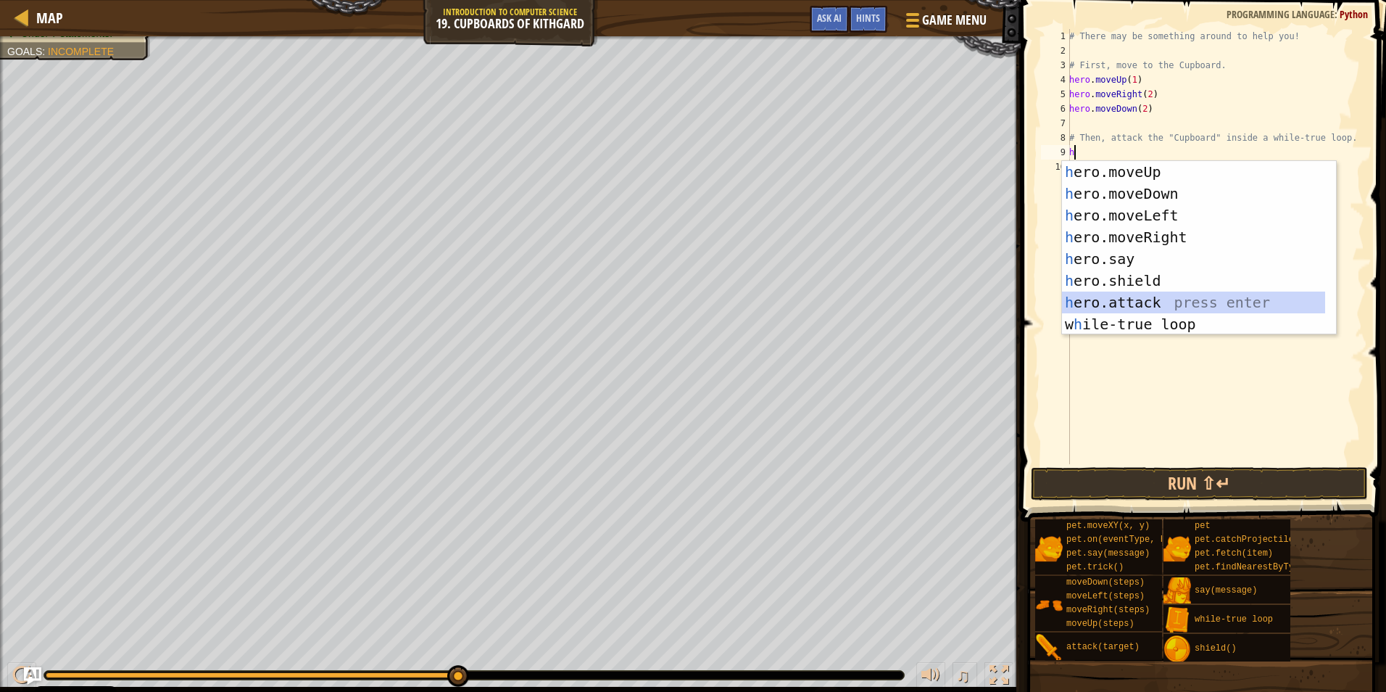
click at [1153, 294] on div "h ero.moveUp press enter h ero.moveDown press enter h ero.moveLeft press enter …" at bounding box center [1193, 270] width 263 height 218
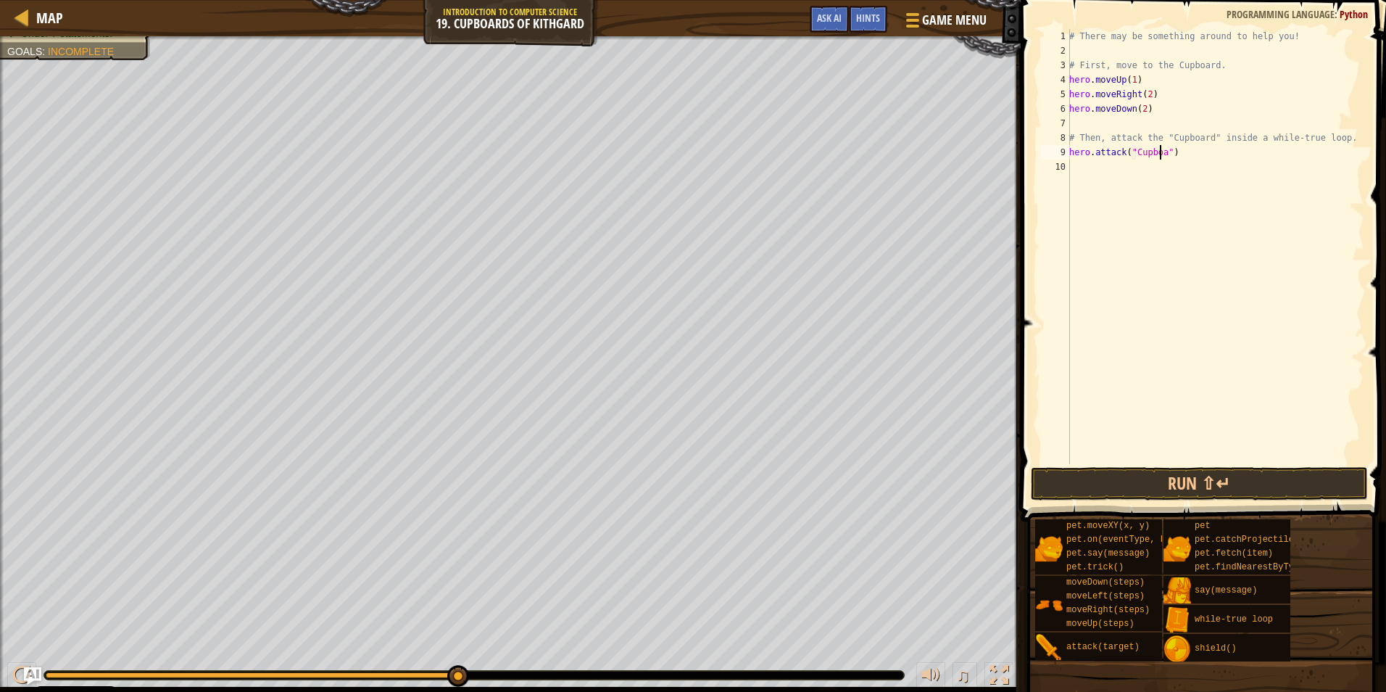
scroll to position [7, 8]
type textarea "hero.attack("Cupboard")"
click at [1175, 483] on button "Run ⇧↵" at bounding box center [1200, 483] width 338 height 33
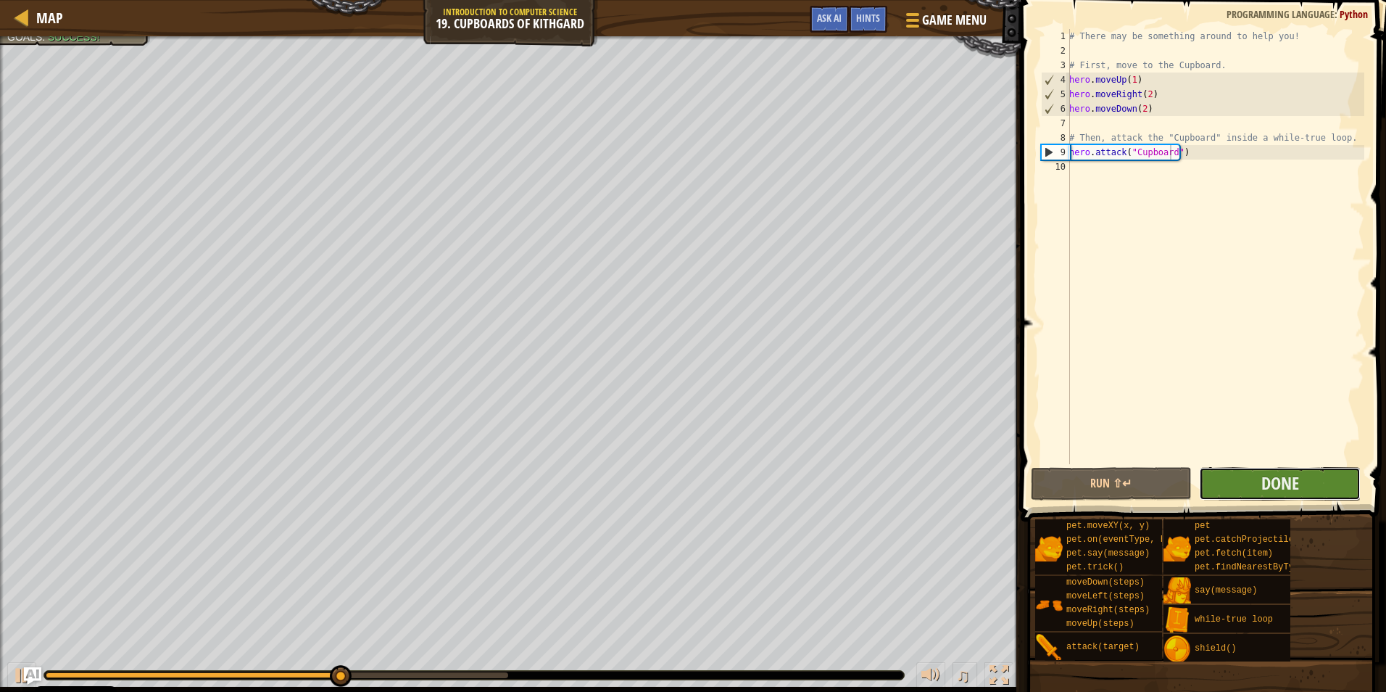
click at [1247, 491] on button "Done" at bounding box center [1280, 483] width 162 height 33
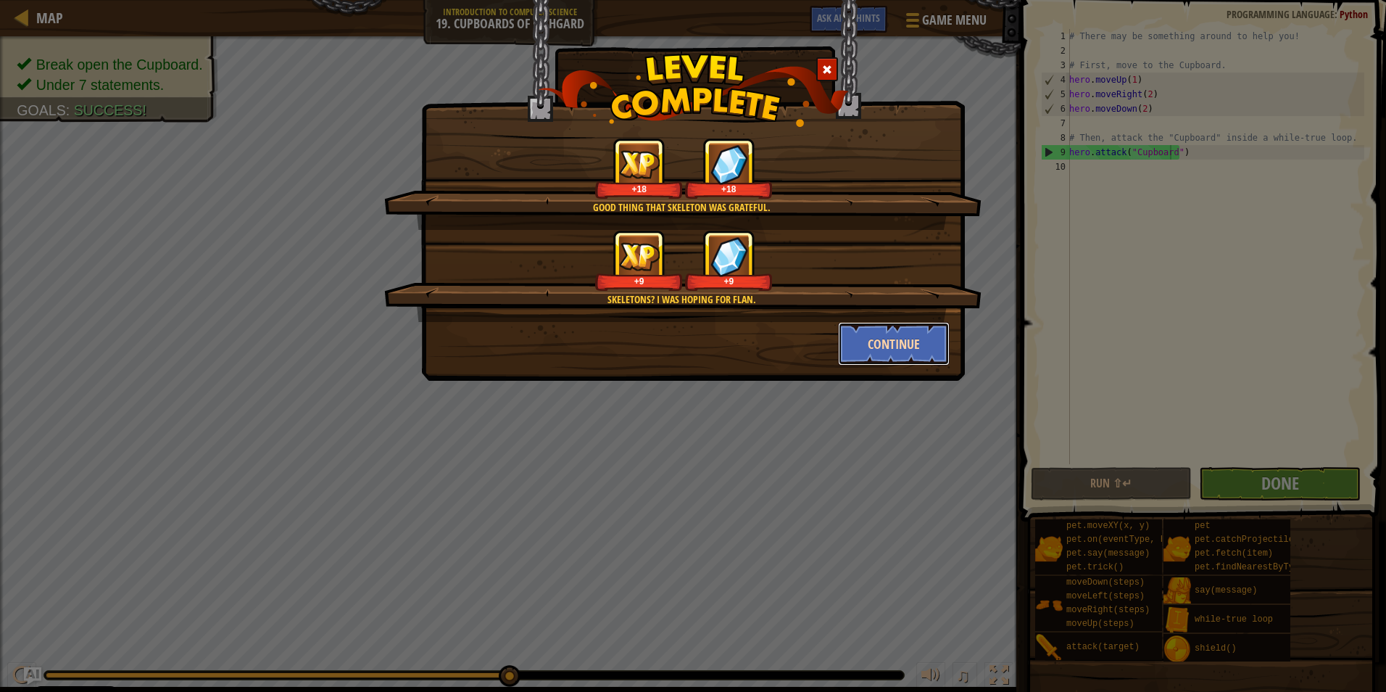
click at [919, 338] on button "Continue" at bounding box center [894, 344] width 112 height 44
